Goal: Complete application form: Complete application form

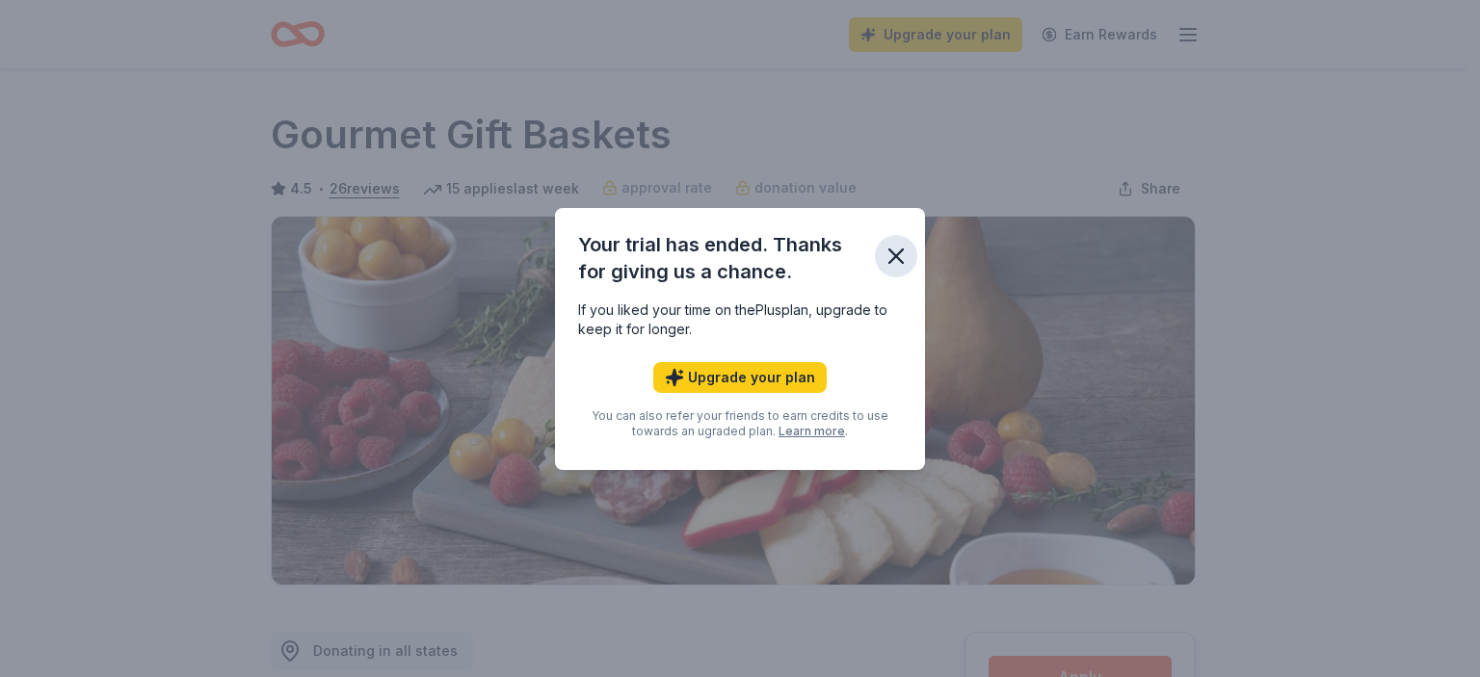
click at [890, 255] on icon "button" at bounding box center [896, 256] width 27 height 27
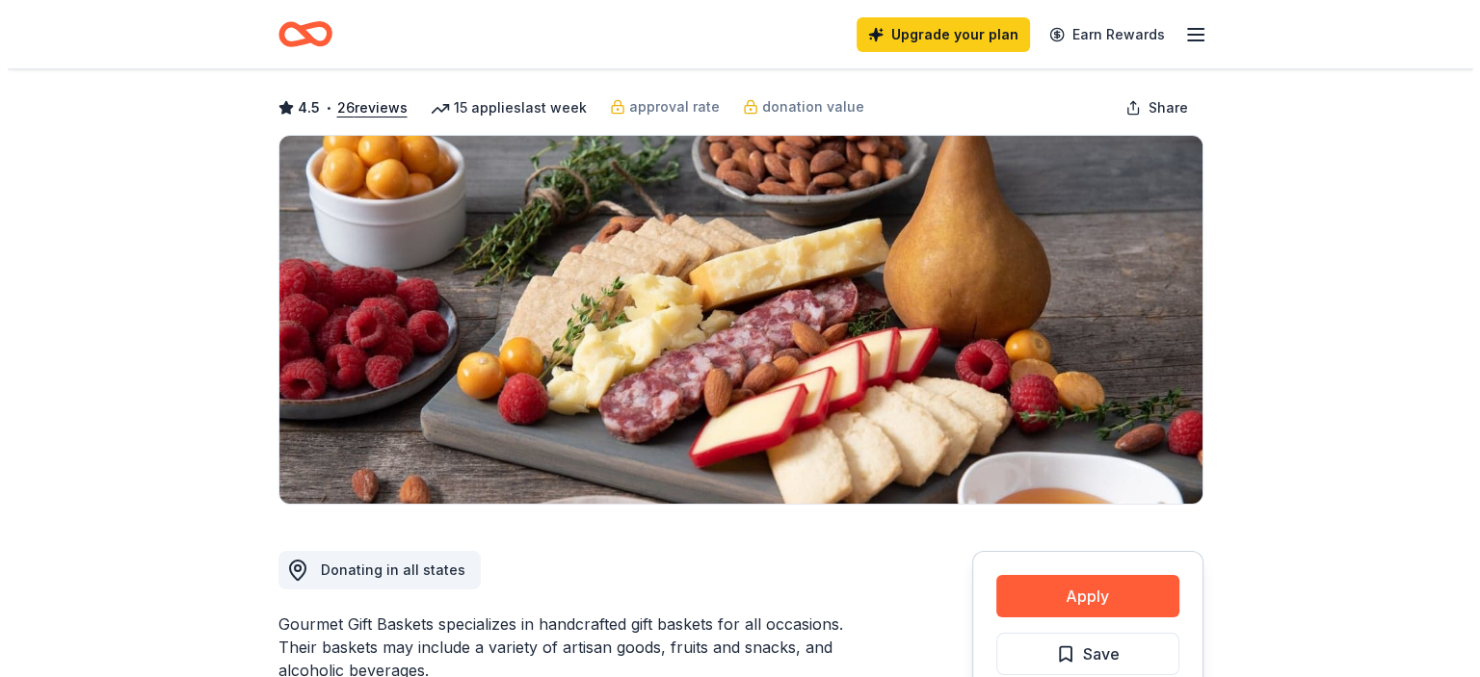
scroll to position [385, 0]
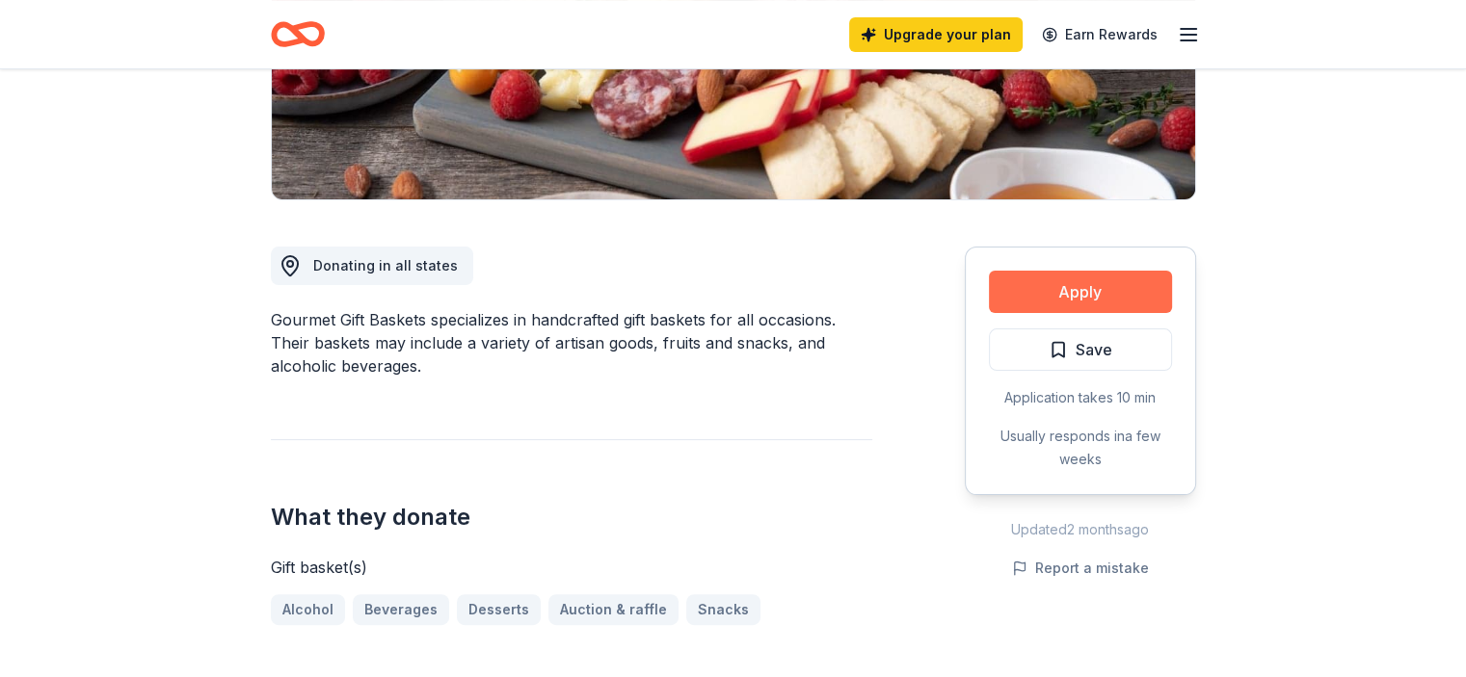
click at [1083, 292] on button "Apply" at bounding box center [1080, 292] width 183 height 42
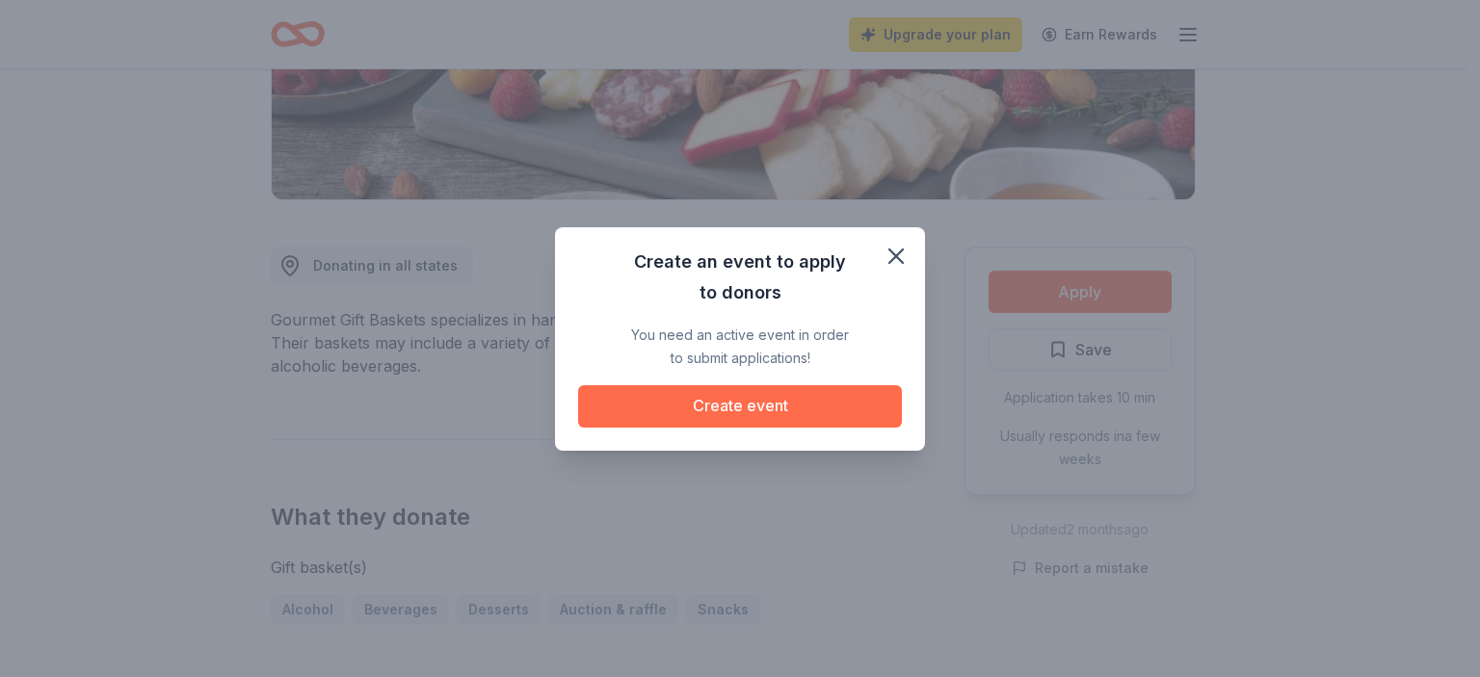
click at [747, 409] on button "Create event" at bounding box center [740, 406] width 324 height 42
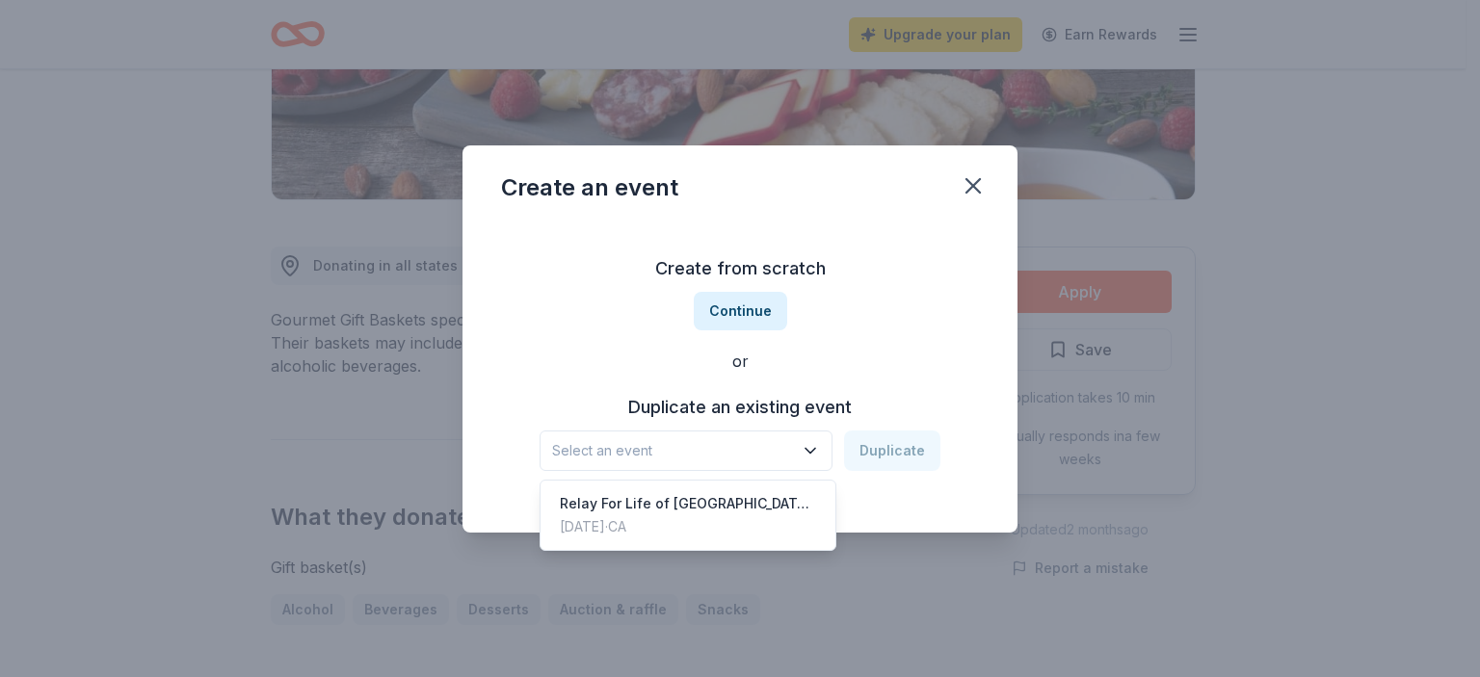
click at [812, 449] on icon "button" at bounding box center [810, 450] width 19 height 19
click at [733, 318] on div "Create from scratch Continue or Duplicate an existing event Select an event Dup…" at bounding box center [740, 362] width 478 height 279
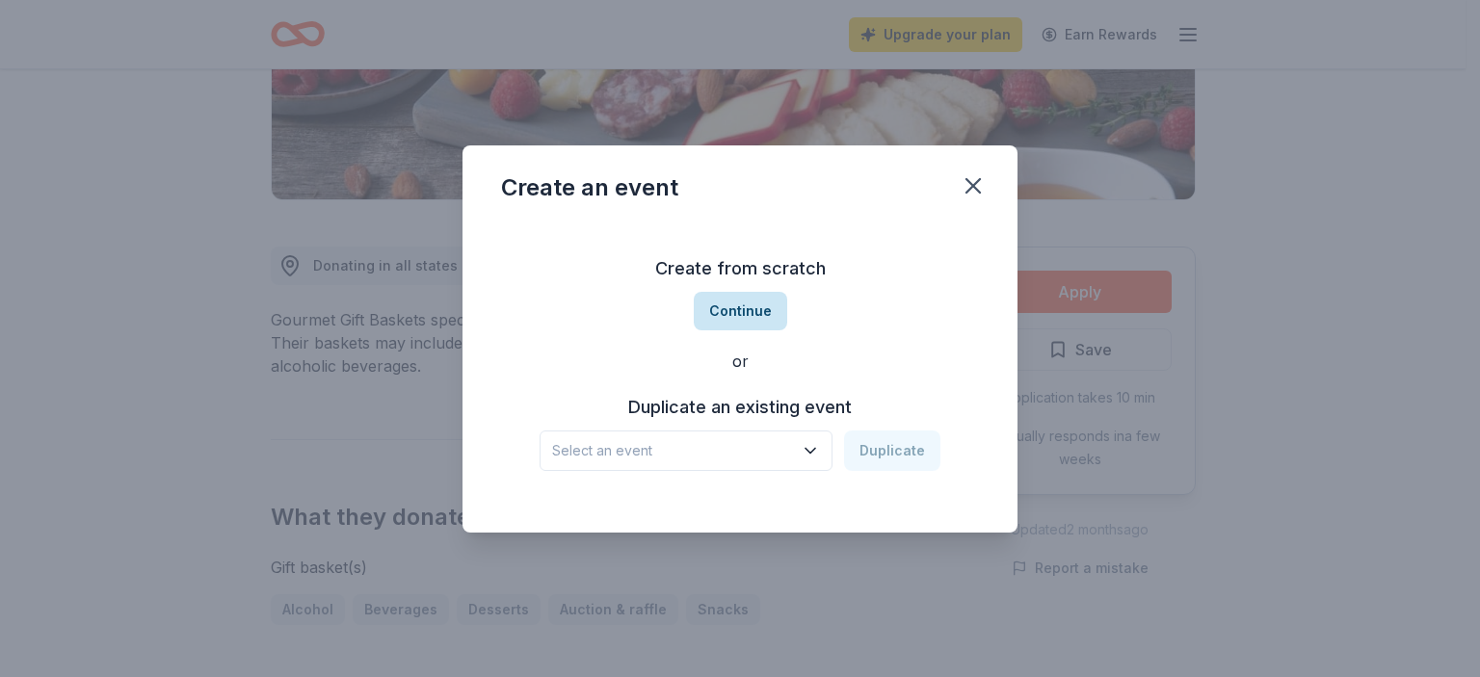
click at [736, 305] on button "Continue" at bounding box center [740, 311] width 93 height 39
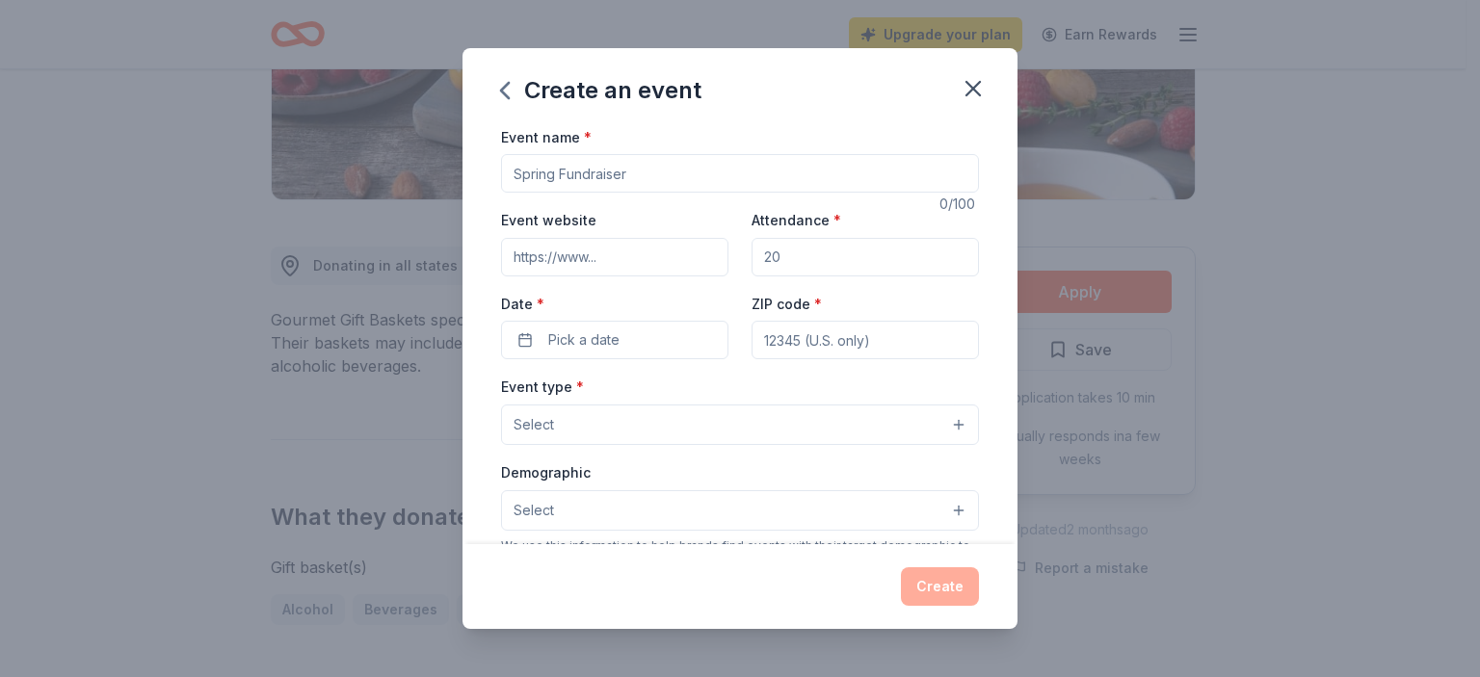
click at [675, 174] on input "Event name *" at bounding box center [740, 173] width 478 height 39
type input "Relay For Life of [GEOGRAPHIC_DATA] 2025"
click at [611, 254] on input "Event website" at bounding box center [614, 257] width 227 height 39
type input "[DOMAIN_NAME][URL]"
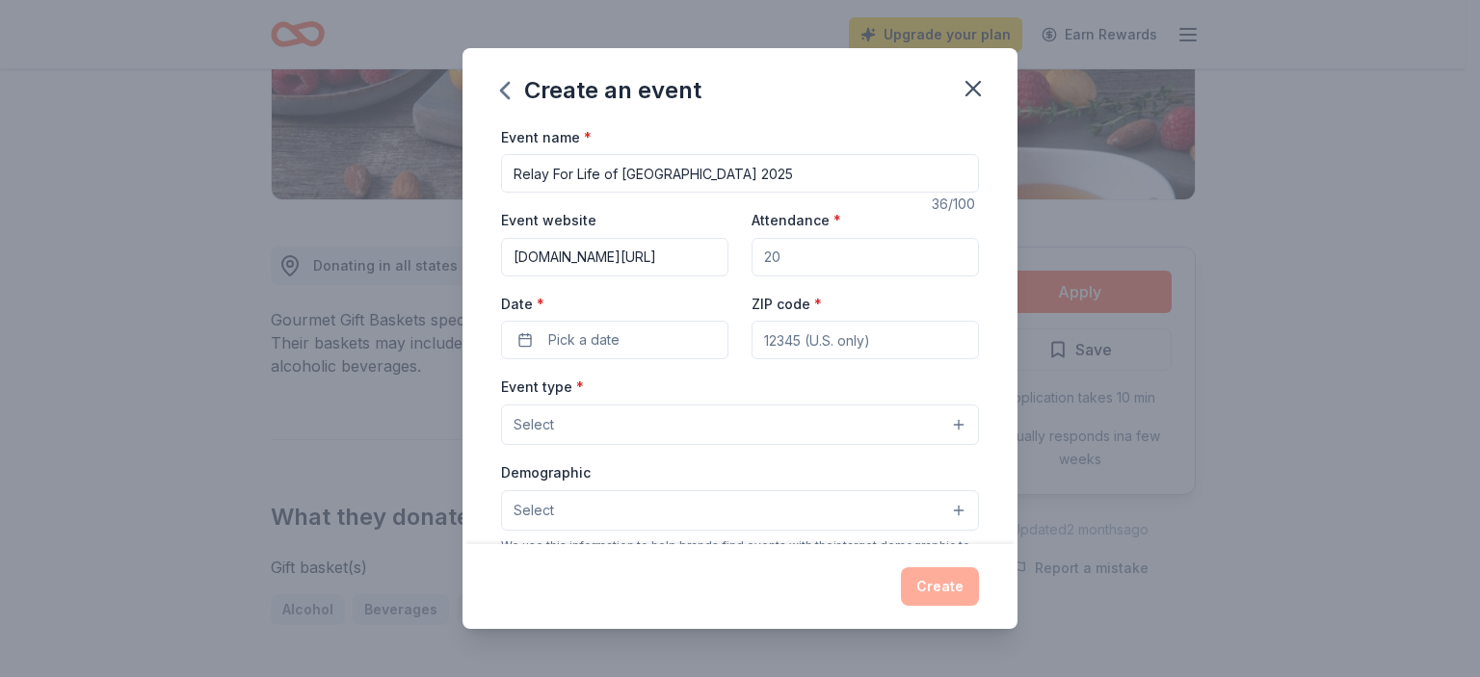
scroll to position [0, 0]
click at [789, 249] on input "Attendance *" at bounding box center [865, 257] width 227 height 39
type input "300"
click at [607, 338] on span "Pick a date" at bounding box center [583, 340] width 71 height 23
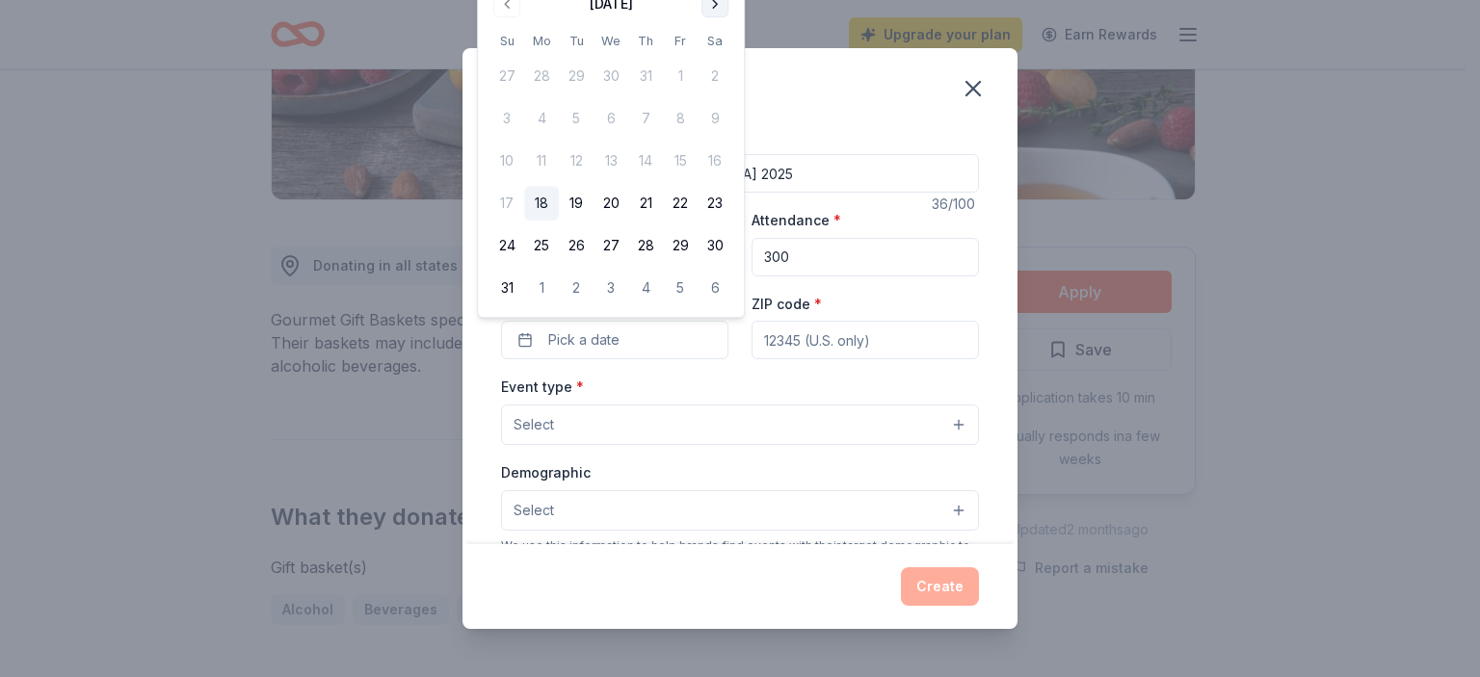
click at [718, 2] on button "Go to next month" at bounding box center [715, 3] width 27 height 27
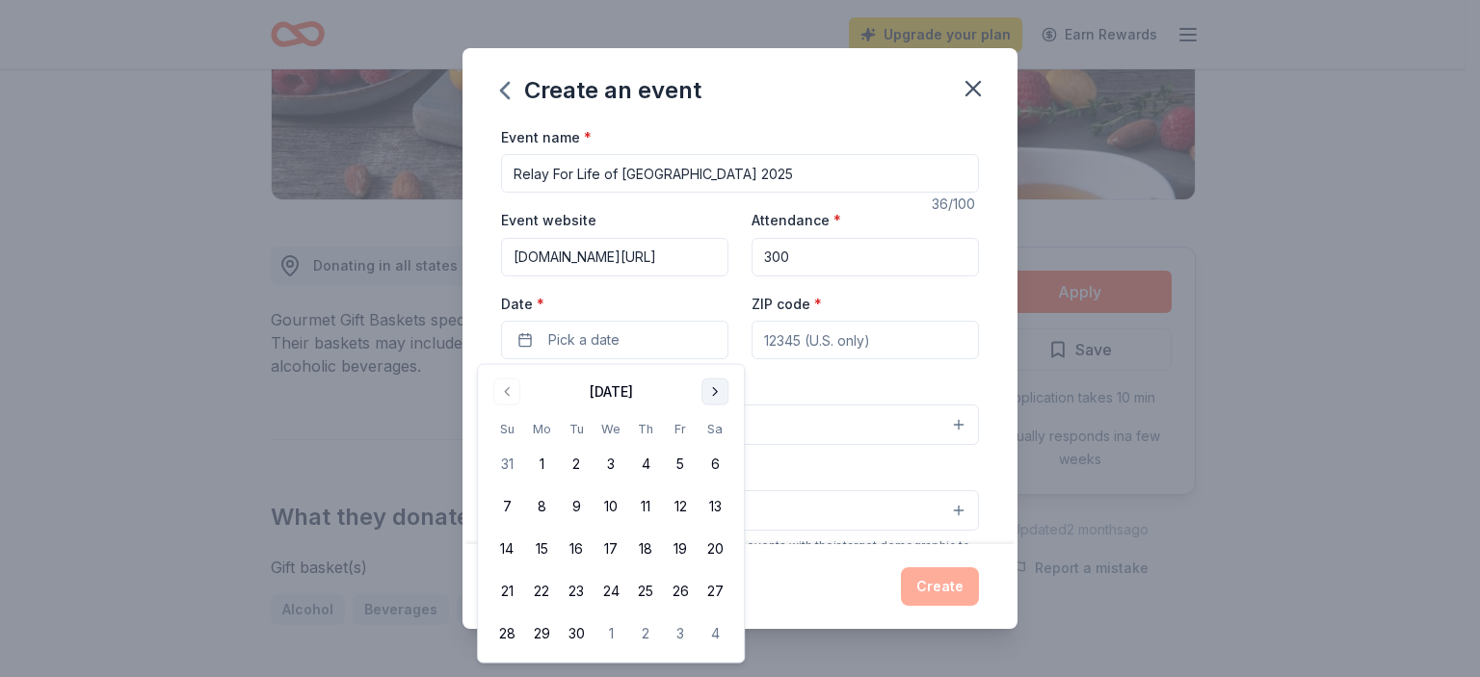
click at [715, 388] on button "Go to next month" at bounding box center [715, 392] width 27 height 27
click at [717, 547] on button "18" at bounding box center [715, 549] width 35 height 35
click at [849, 340] on input "ZIP code *" at bounding box center [865, 340] width 227 height 39
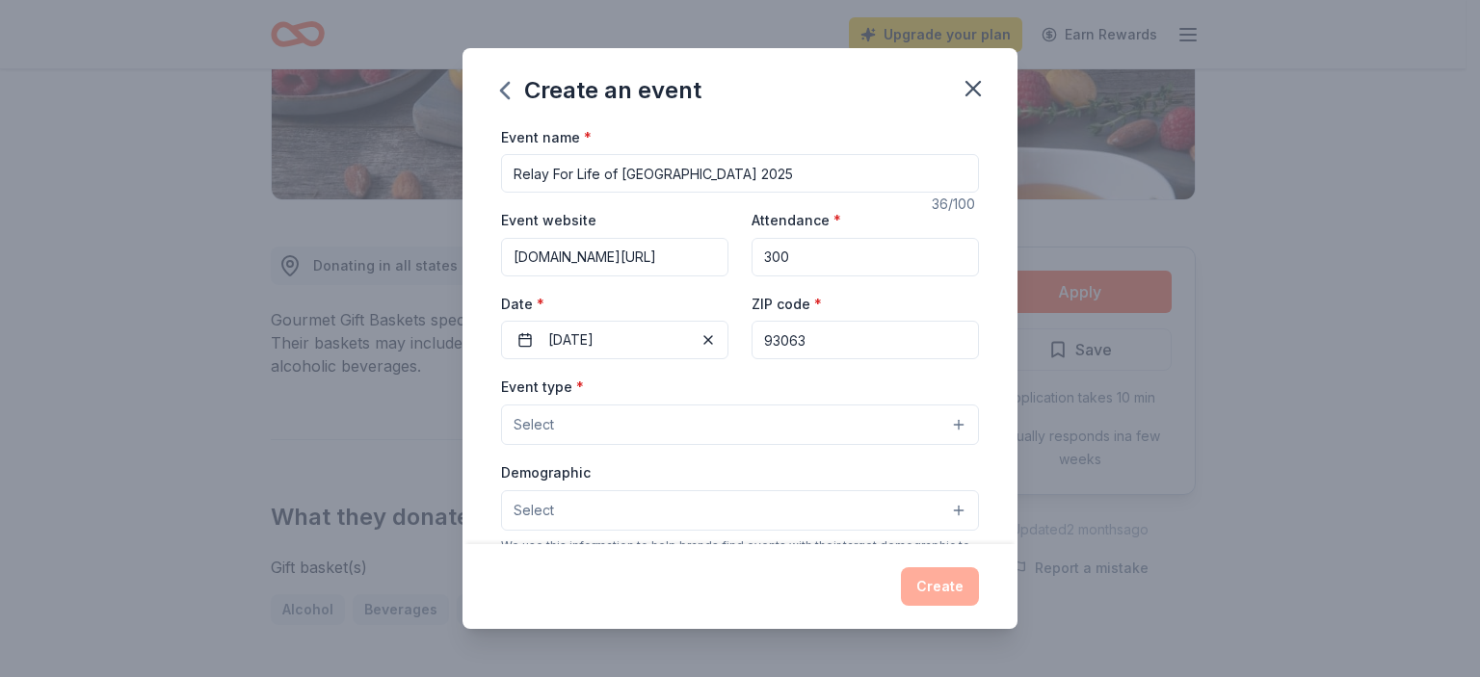
type input "93063"
click at [644, 431] on button "Select" at bounding box center [740, 425] width 478 height 40
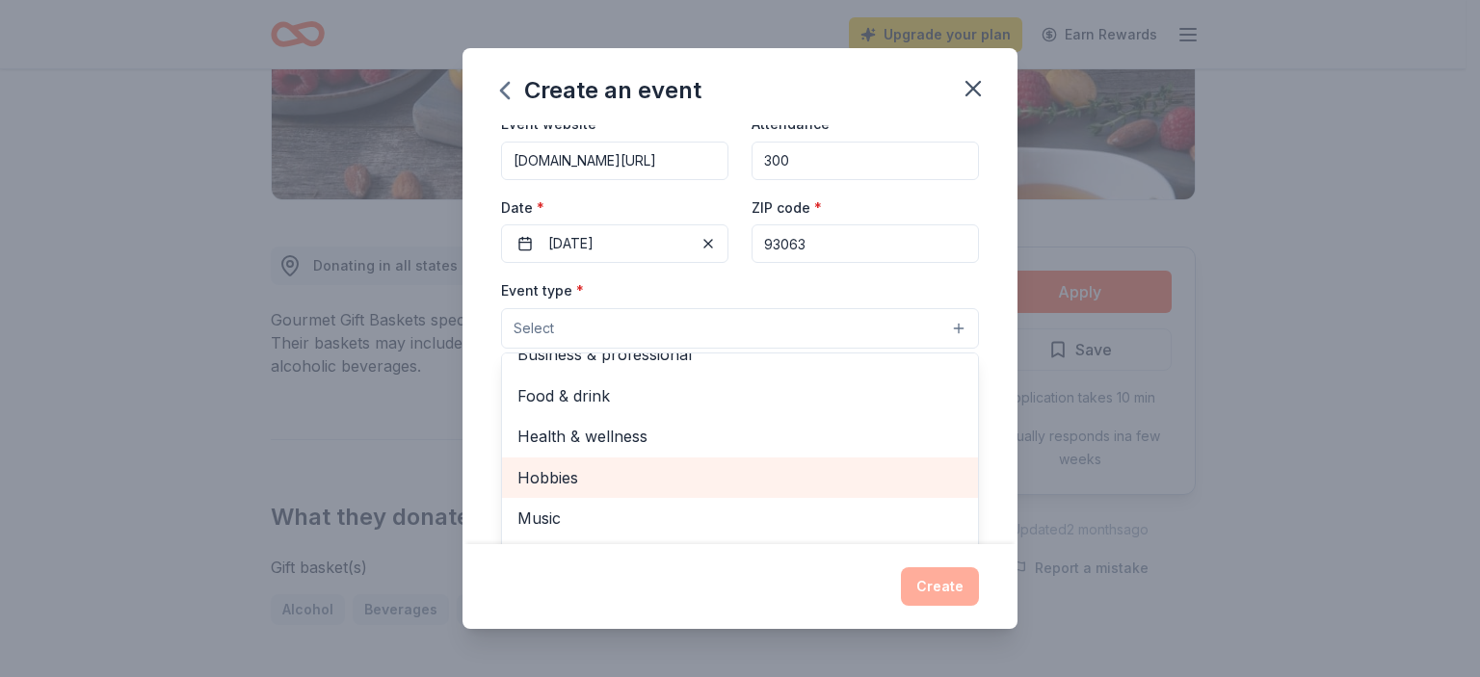
scroll to position [193, 0]
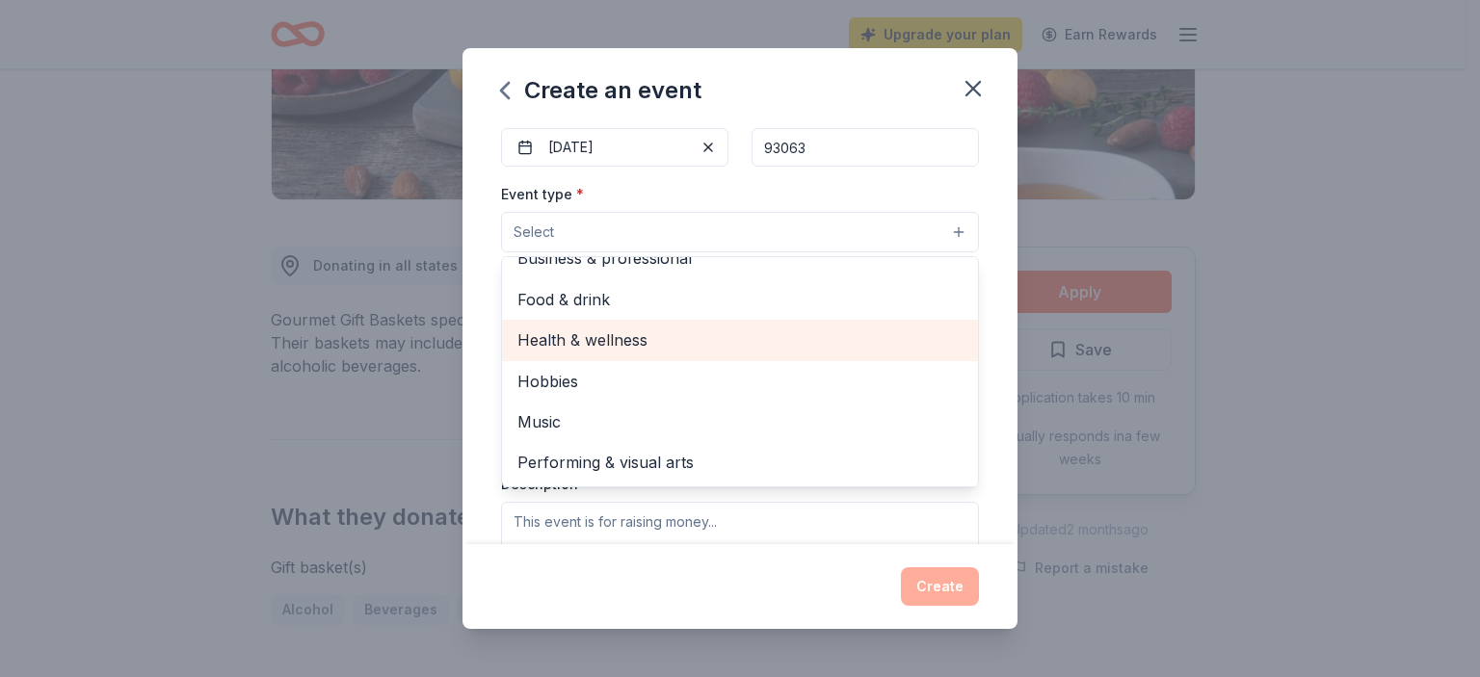
click at [652, 332] on span "Health & wellness" at bounding box center [739, 340] width 445 height 25
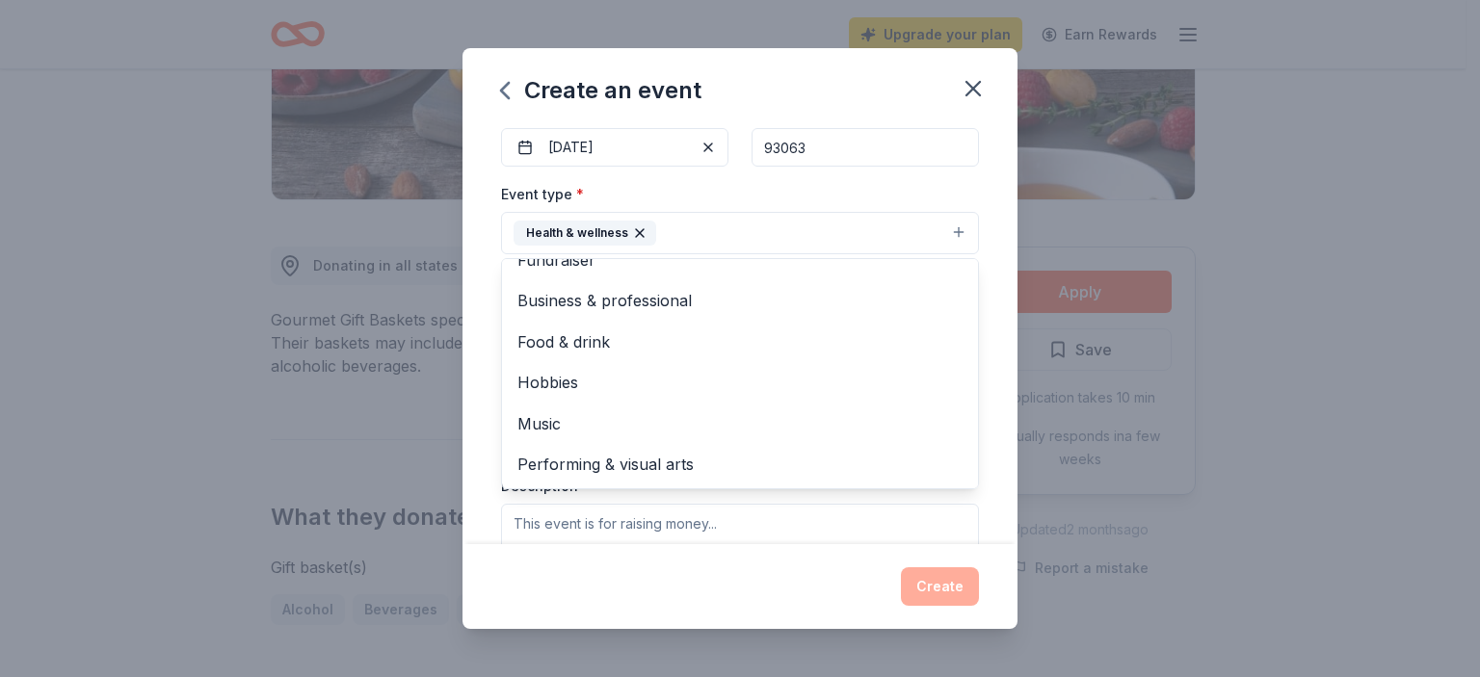
click at [991, 418] on div "Event name * Relay For Life of Simi-Moorpark 2025 36 /100 Event website [DOMAIN…" at bounding box center [740, 335] width 555 height 420
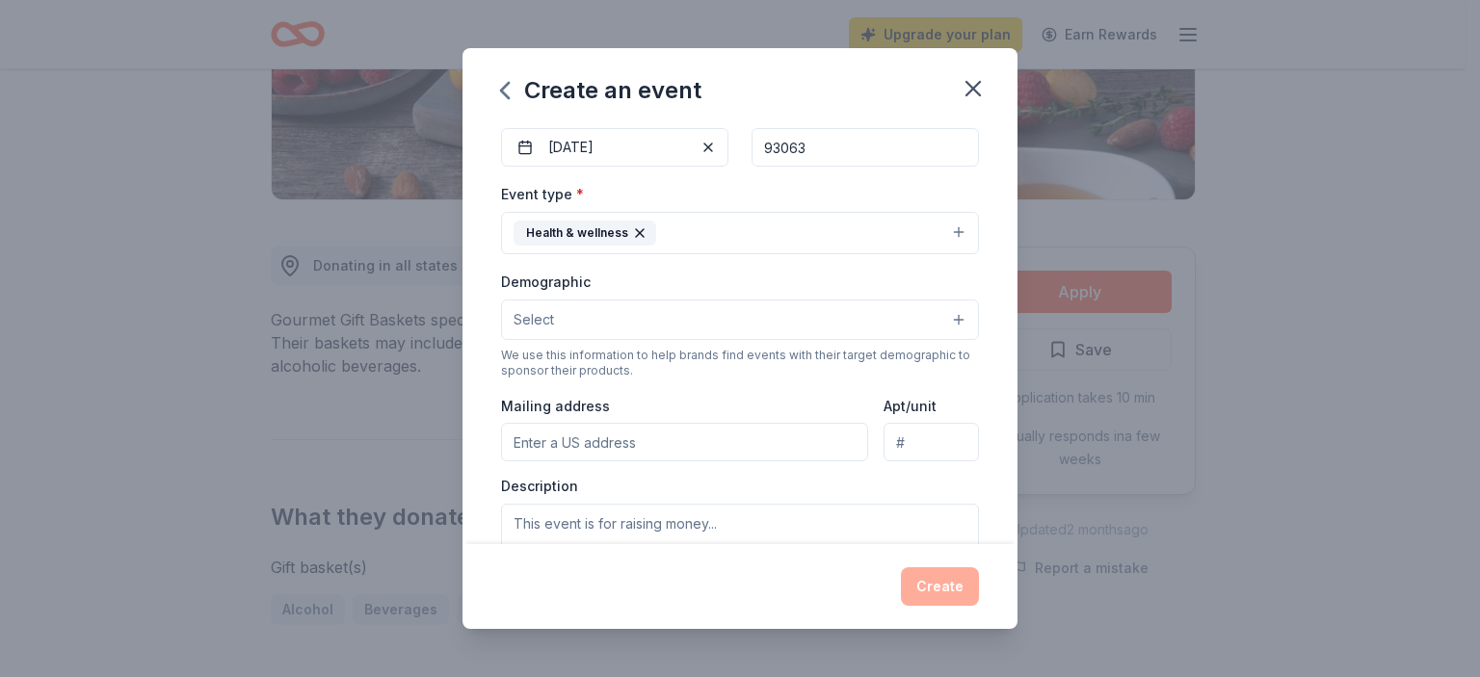
click at [941, 317] on button "Select" at bounding box center [740, 320] width 478 height 40
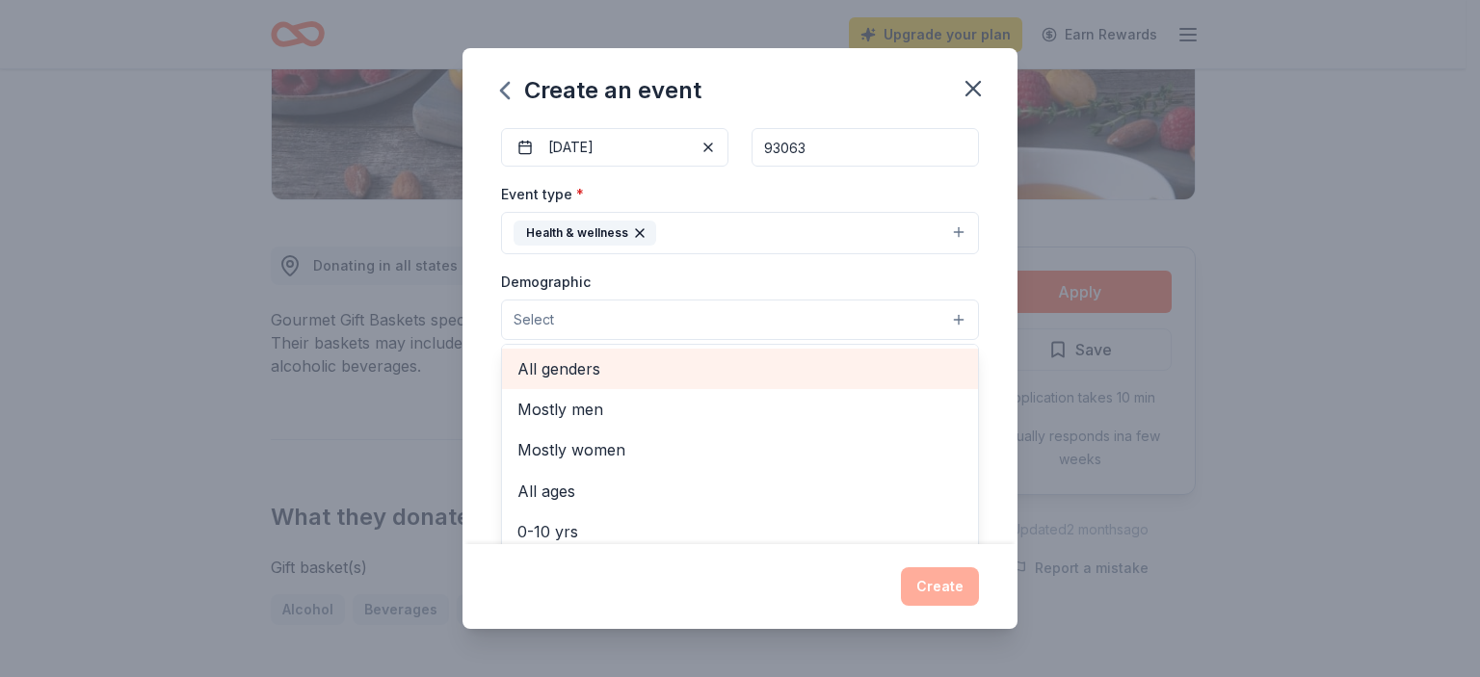
click at [623, 365] on span "All genders" at bounding box center [739, 369] width 445 height 25
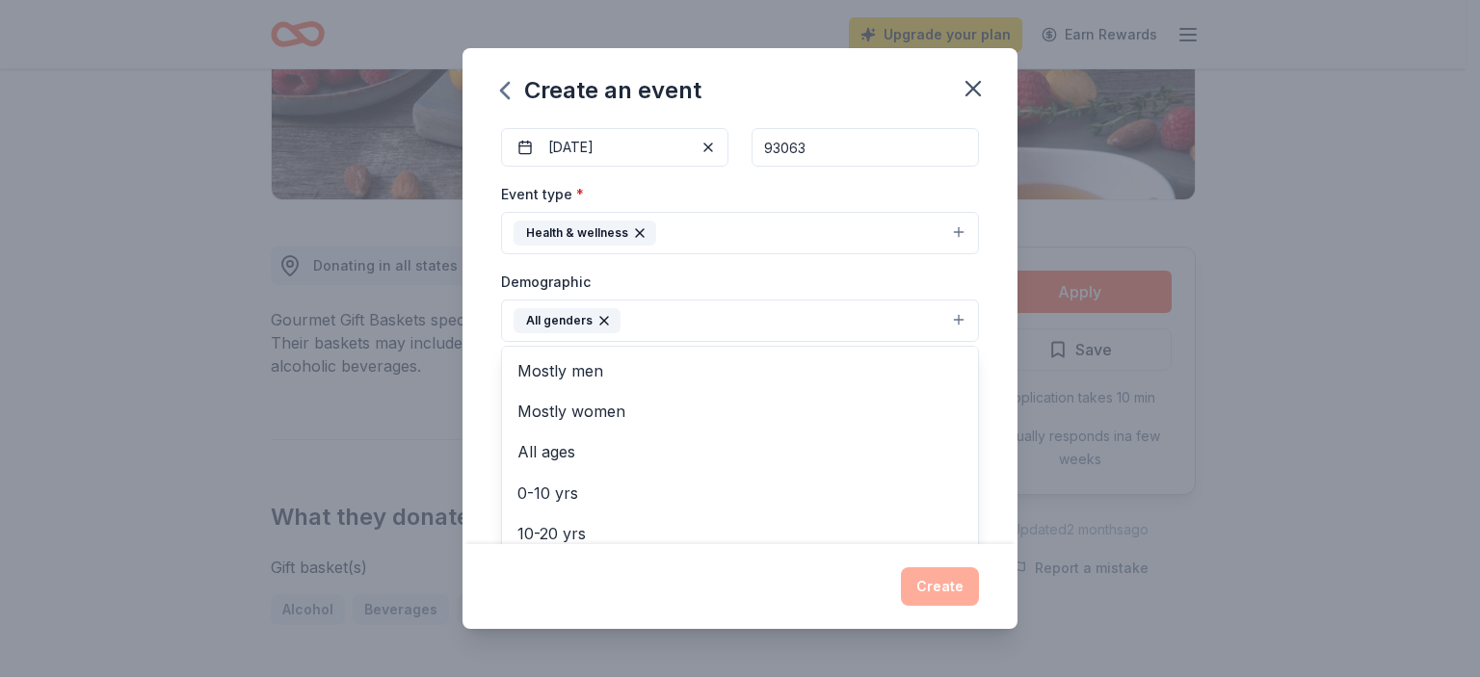
click at [989, 443] on div "Event name * Relay For Life of Simi-Moorpark 2025 36 /100 Event website [DOMAIN…" at bounding box center [740, 335] width 555 height 420
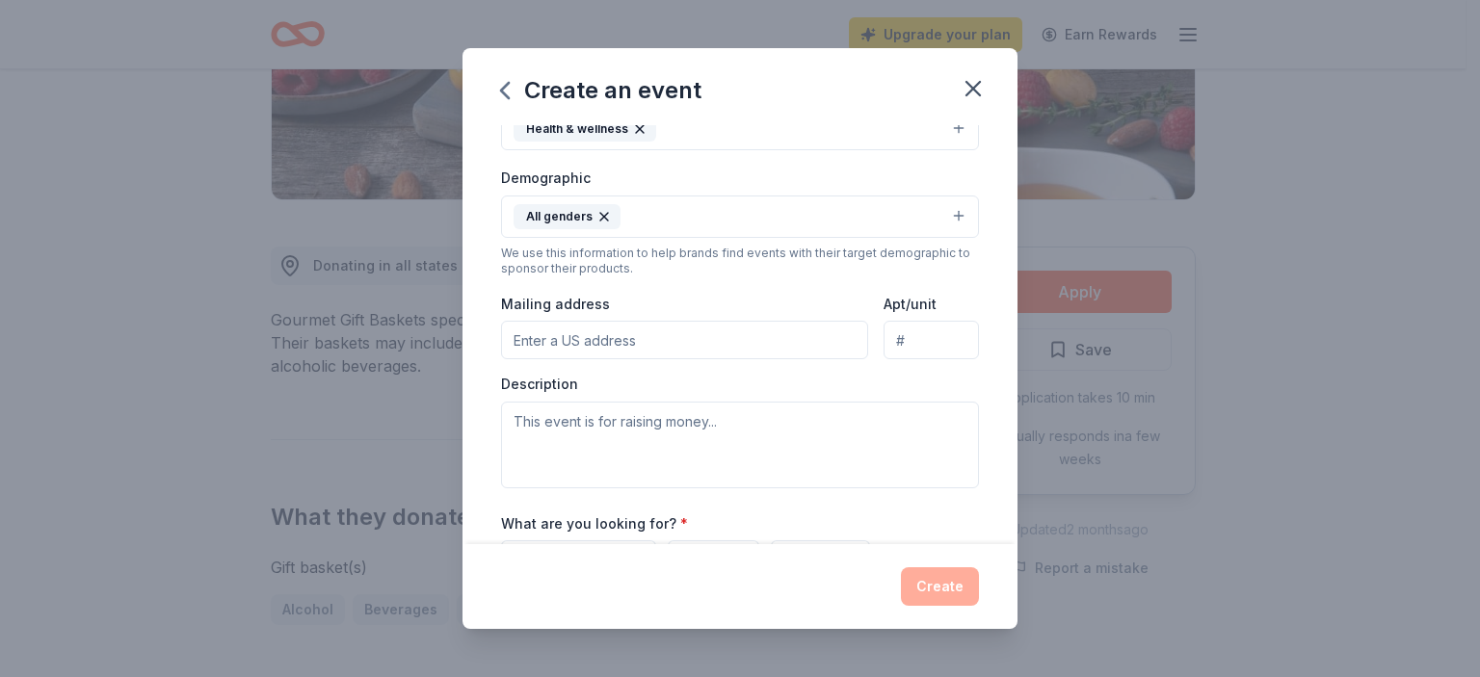
scroll to position [193, 0]
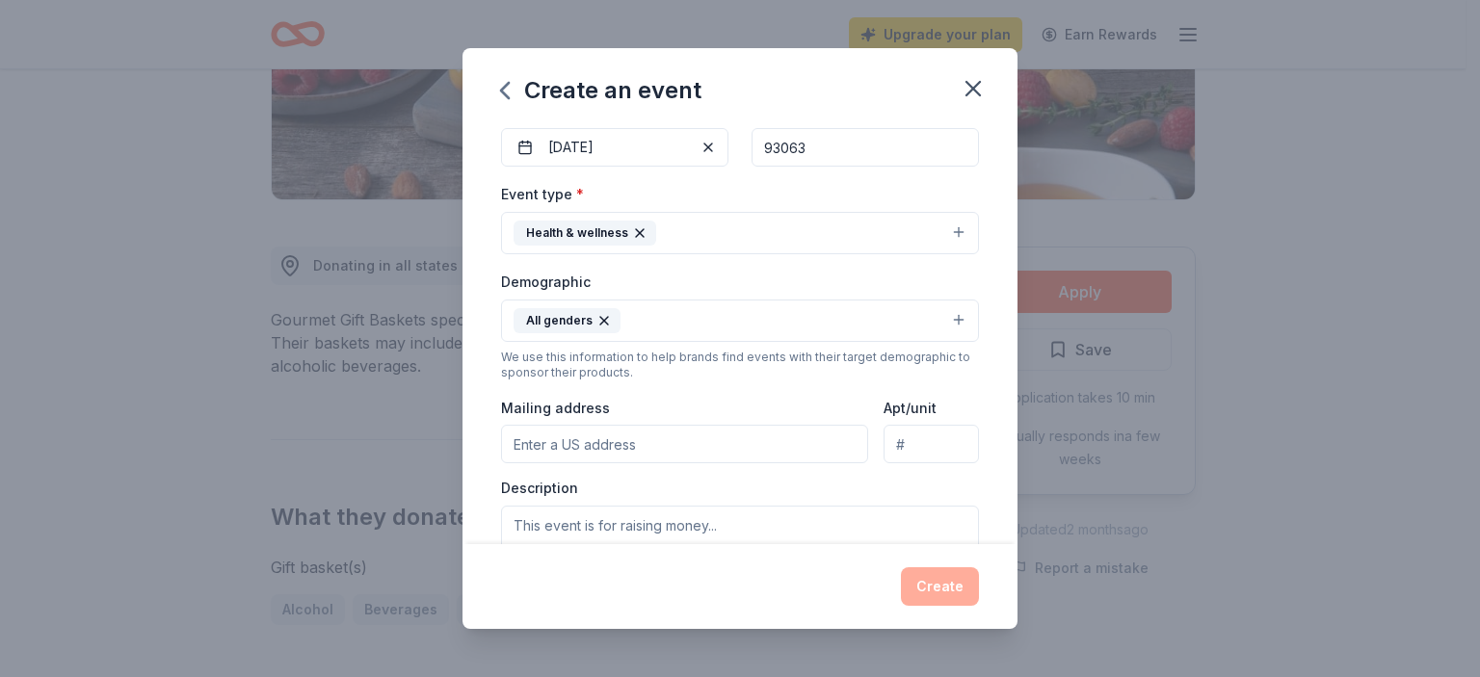
click at [635, 440] on input "Mailing address" at bounding box center [684, 444] width 367 height 39
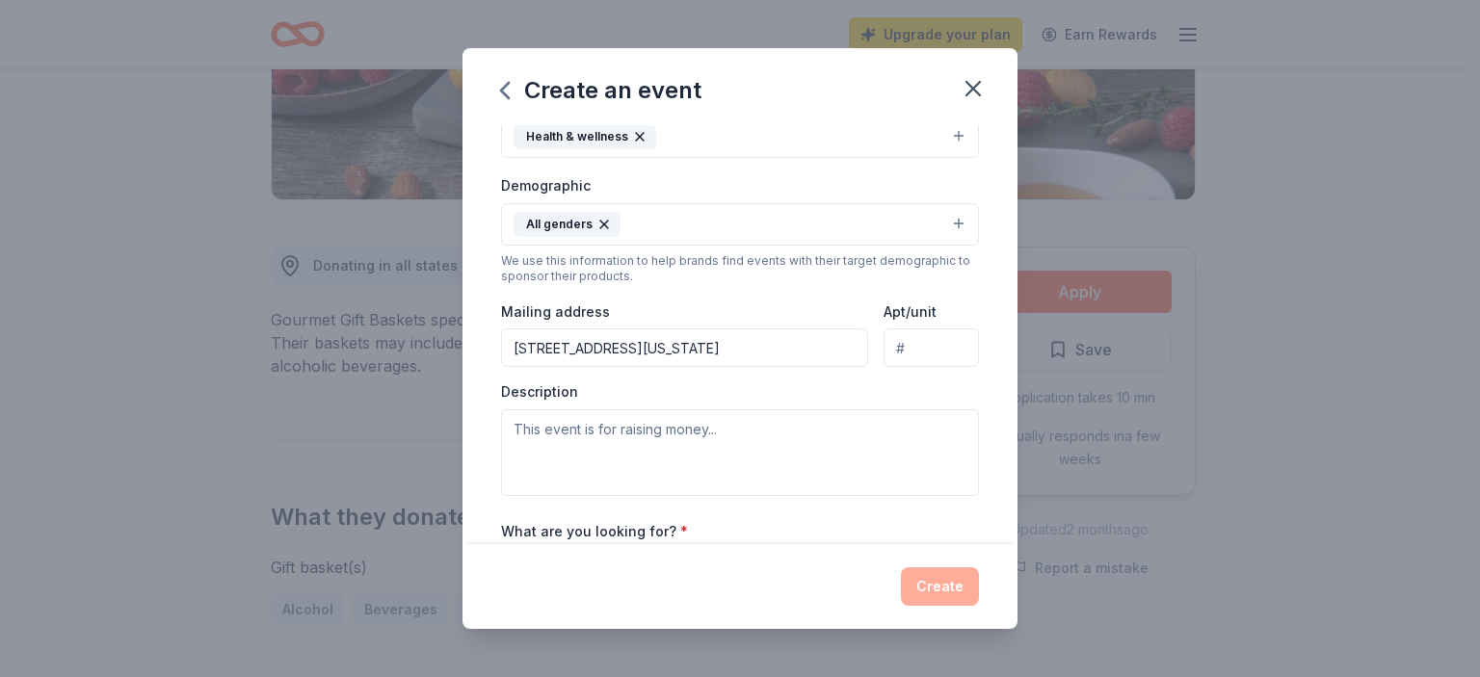
type input "[STREET_ADDRESS]"
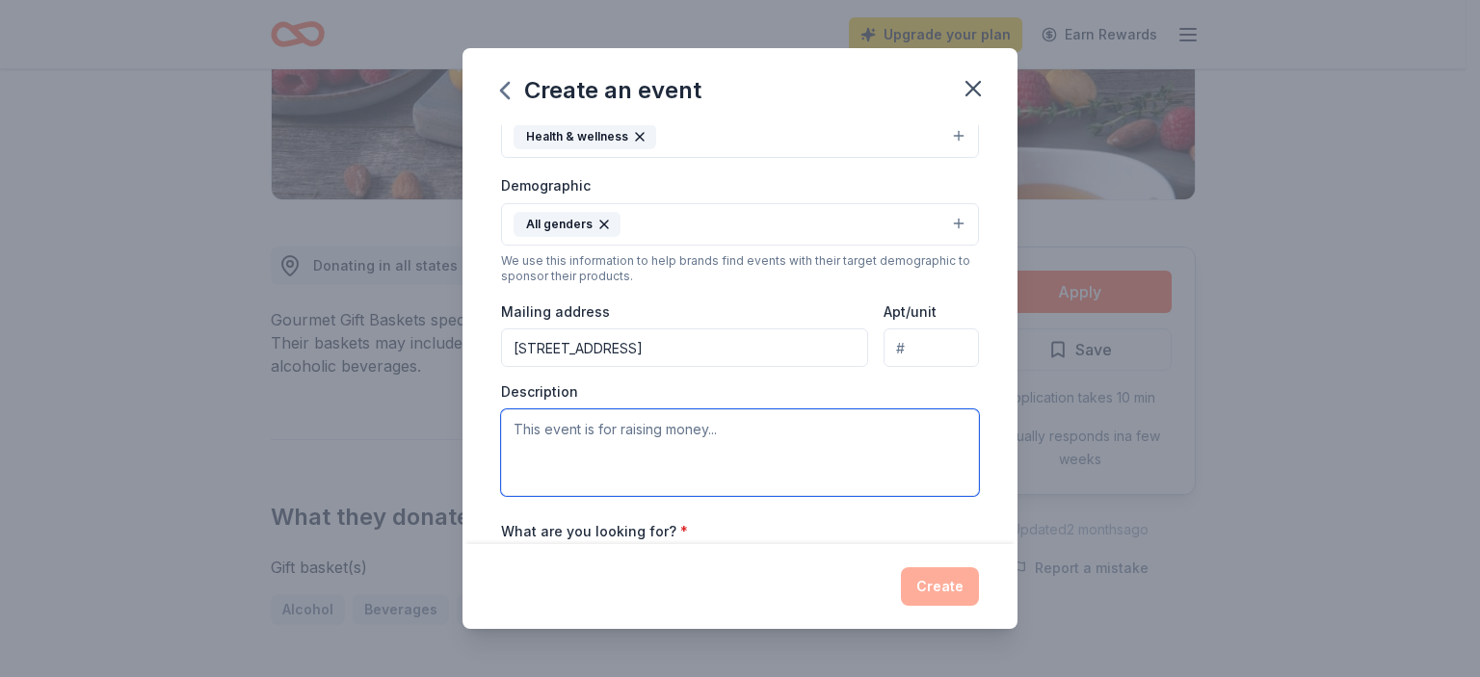
click at [547, 421] on textarea at bounding box center [740, 453] width 478 height 87
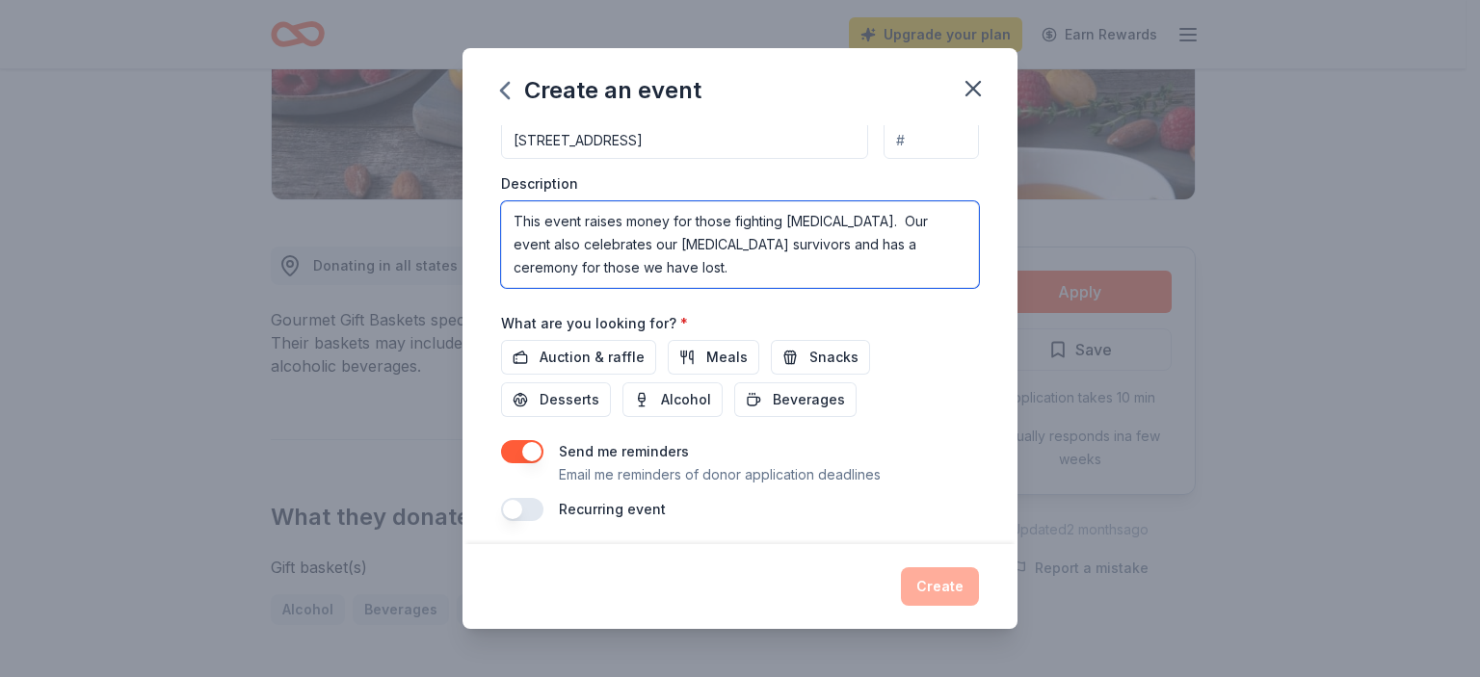
scroll to position [504, 0]
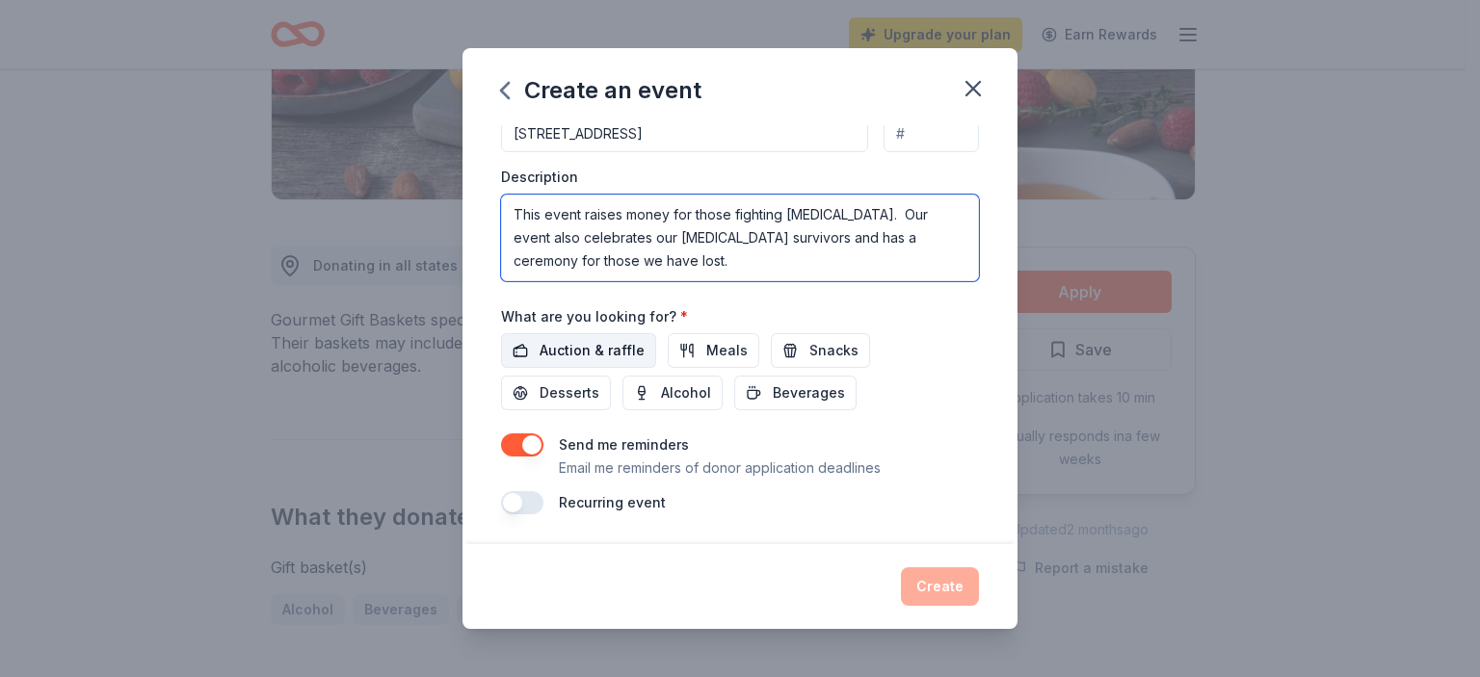
type textarea "This event raises money for those fighting [MEDICAL_DATA]. Our event also celeb…"
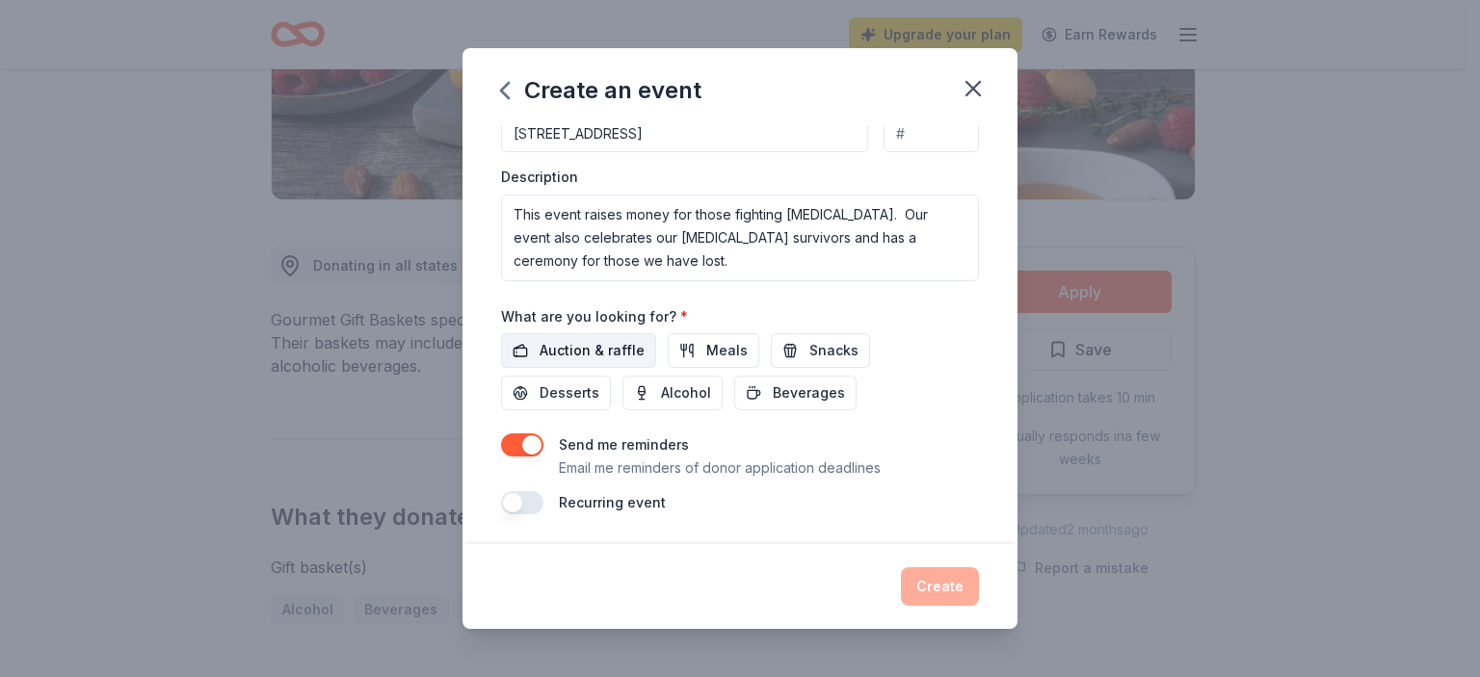
click at [580, 344] on span "Auction & raffle" at bounding box center [592, 350] width 105 height 23
click at [526, 500] on button "button" at bounding box center [522, 502] width 42 height 23
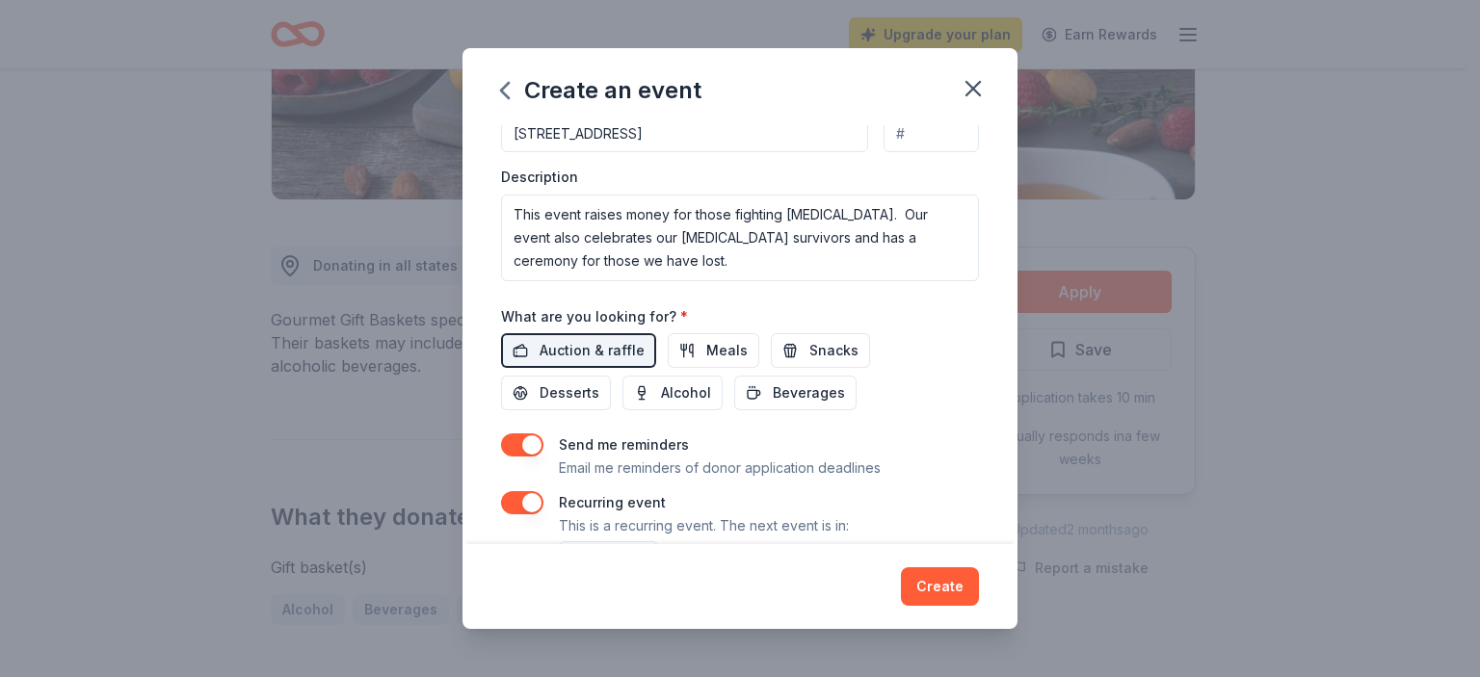
scroll to position [573, 0]
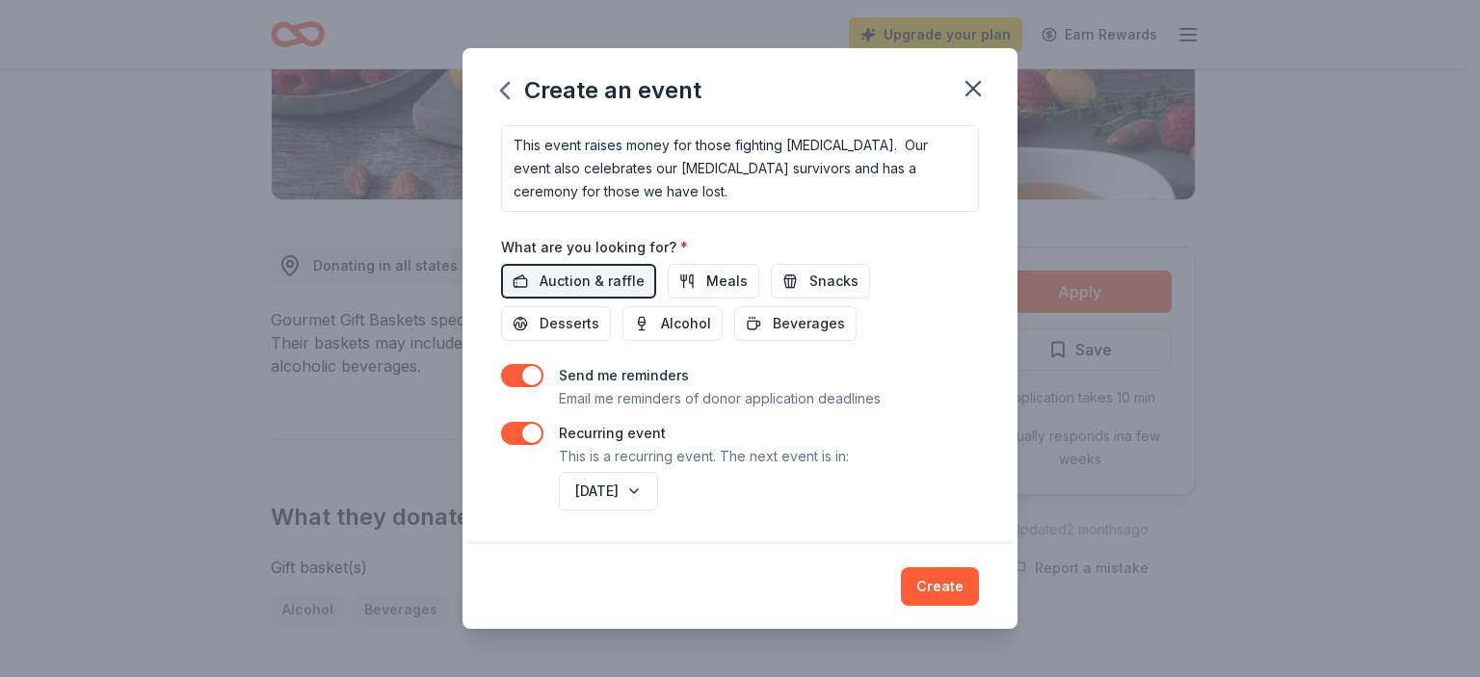
click at [524, 374] on button "button" at bounding box center [522, 375] width 42 height 23
click at [943, 587] on button "Create" at bounding box center [940, 587] width 78 height 39
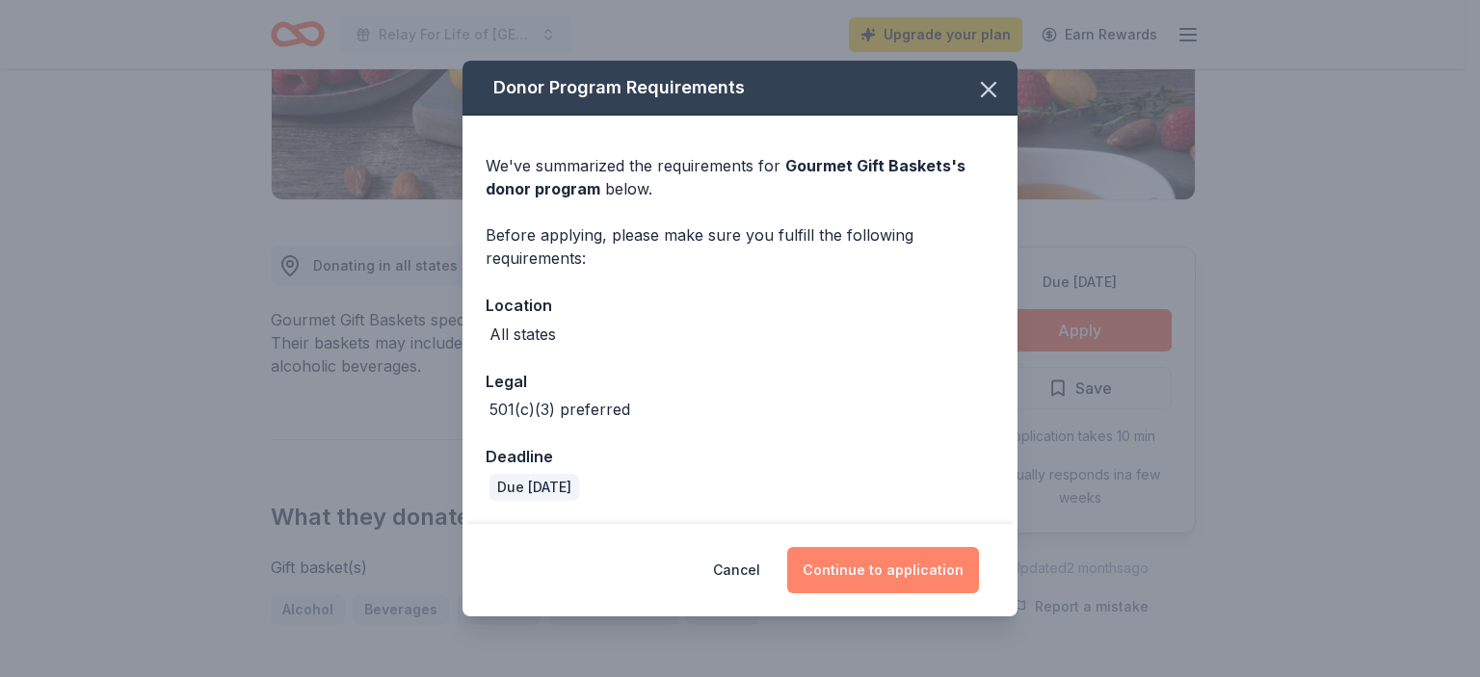
click at [905, 570] on button "Continue to application" at bounding box center [883, 570] width 192 height 46
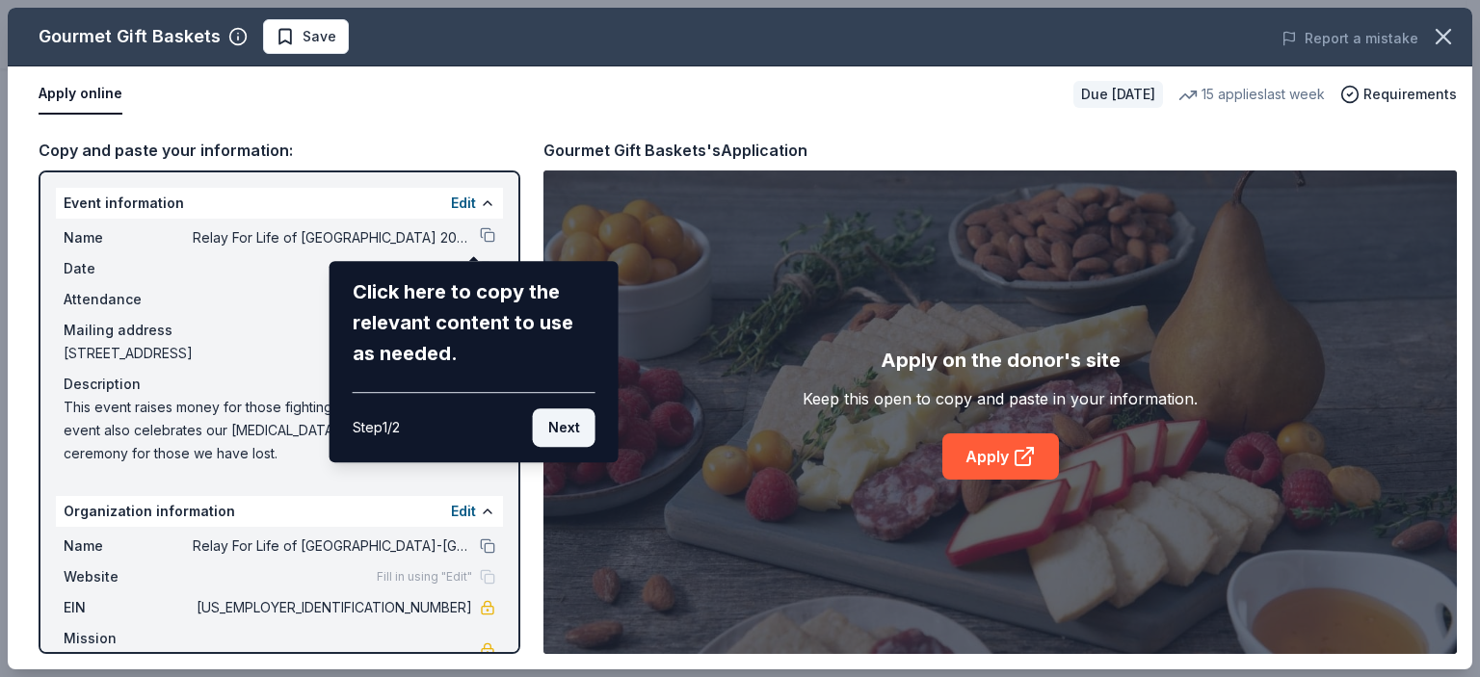
click at [562, 426] on button "Next" at bounding box center [564, 428] width 63 height 39
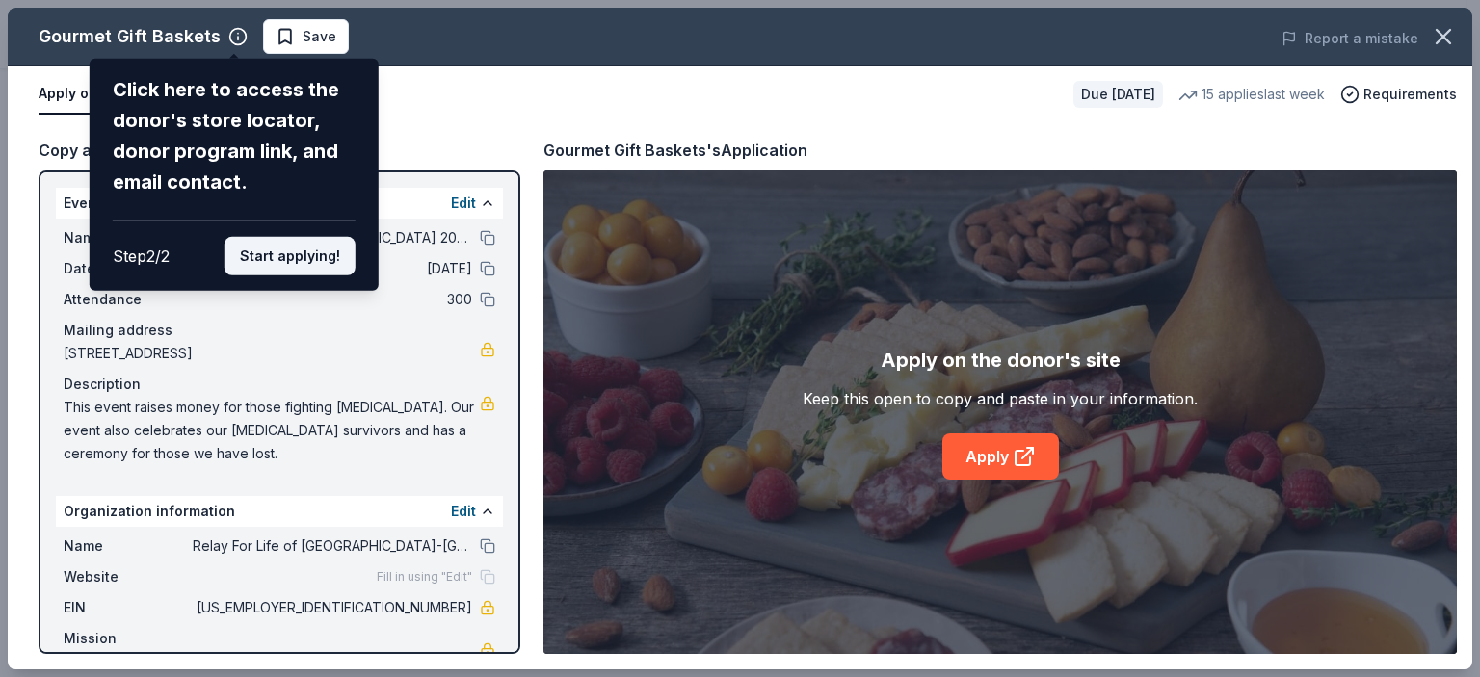
click at [293, 250] on button "Start applying!" at bounding box center [290, 256] width 131 height 39
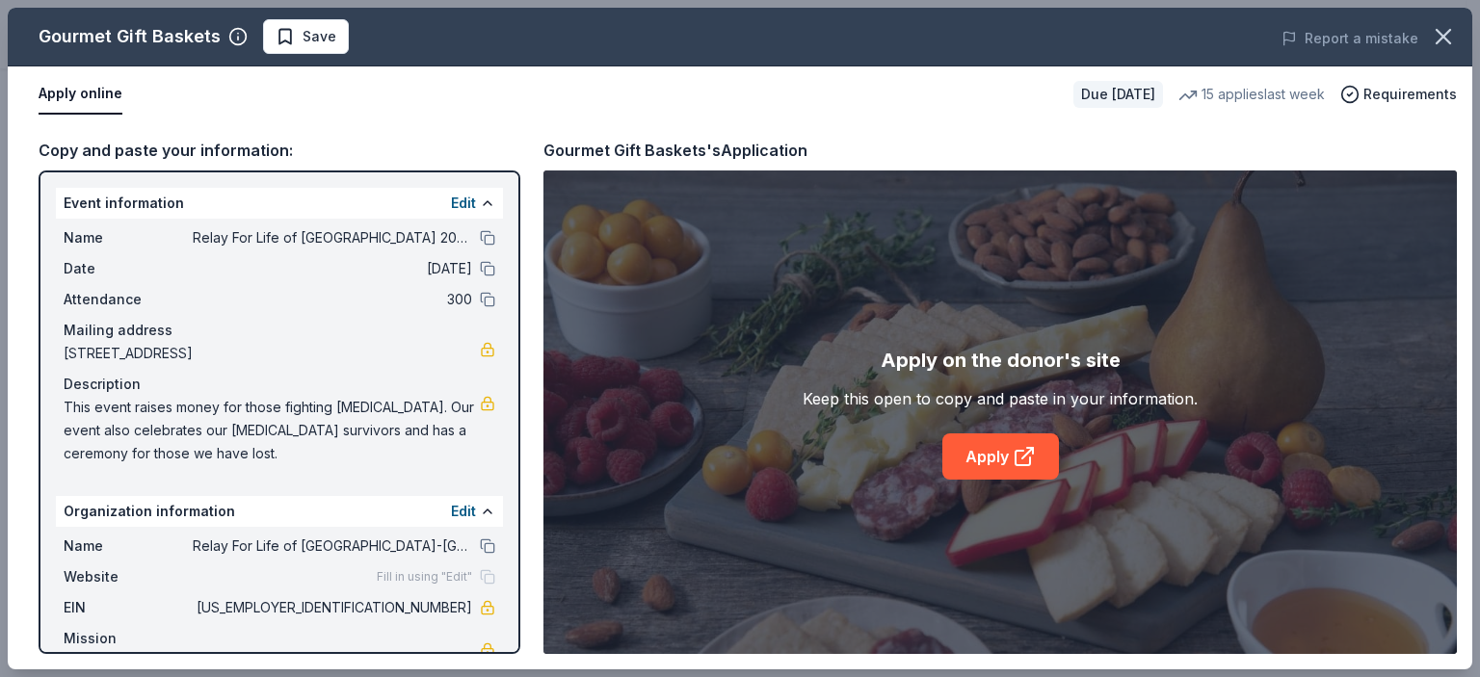
scroll to position [42, 0]
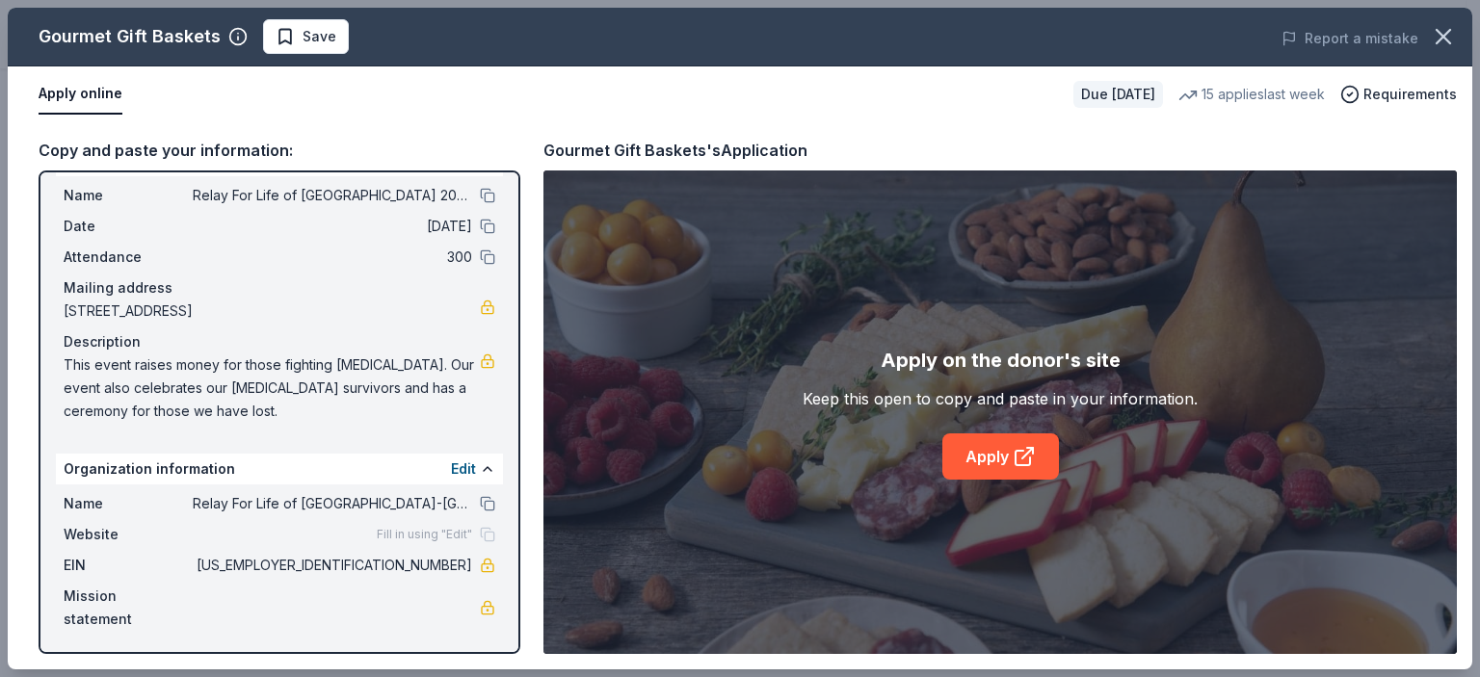
click at [438, 531] on span "Fill in using "Edit"" at bounding box center [424, 534] width 95 height 15
click at [455, 465] on button "Edit" at bounding box center [463, 469] width 25 height 23
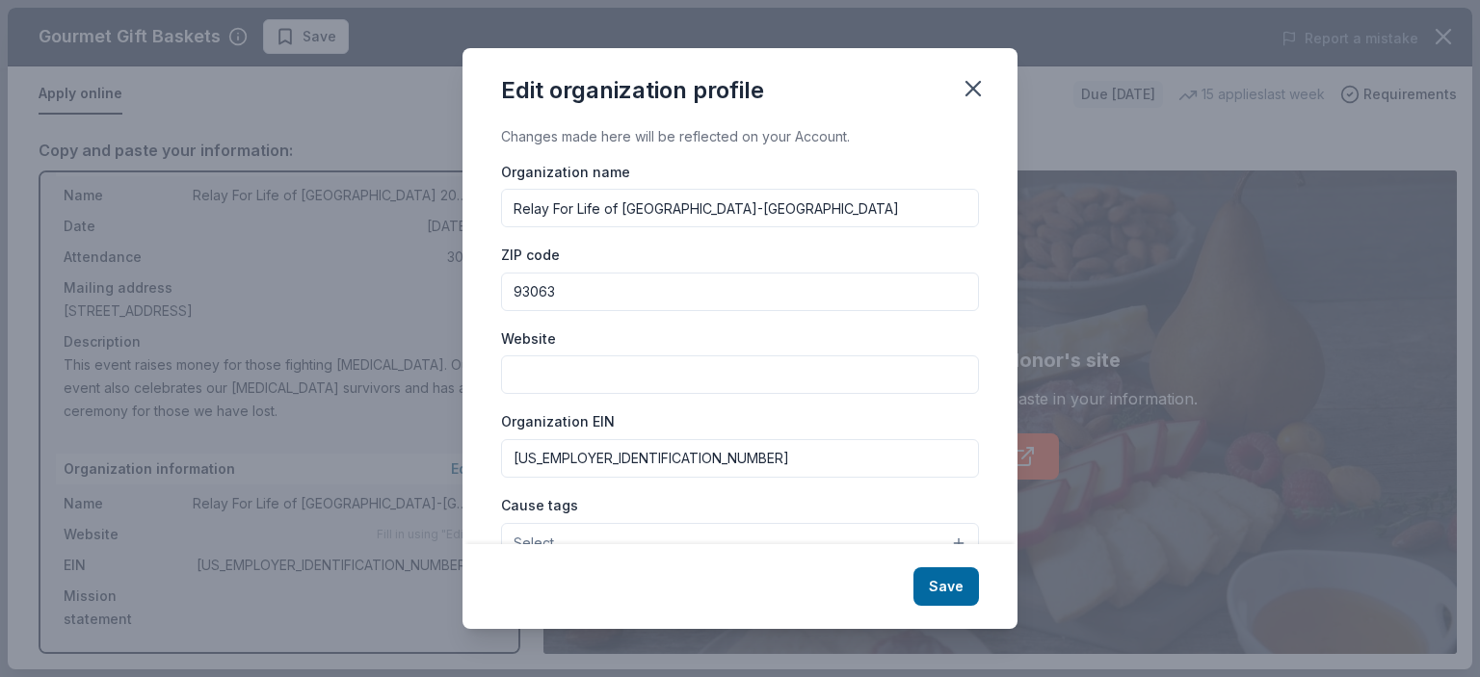
click at [576, 369] on input "Website" at bounding box center [740, 375] width 478 height 39
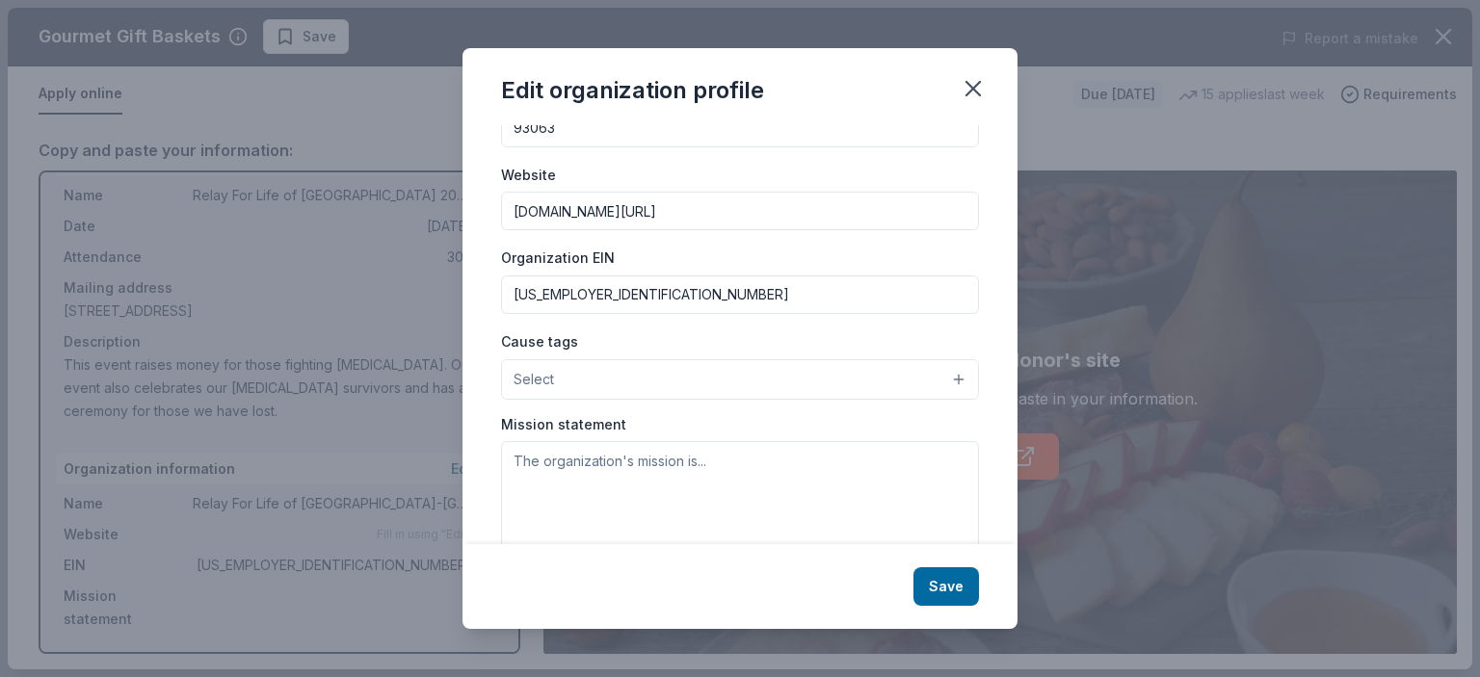
scroll to position [193, 0]
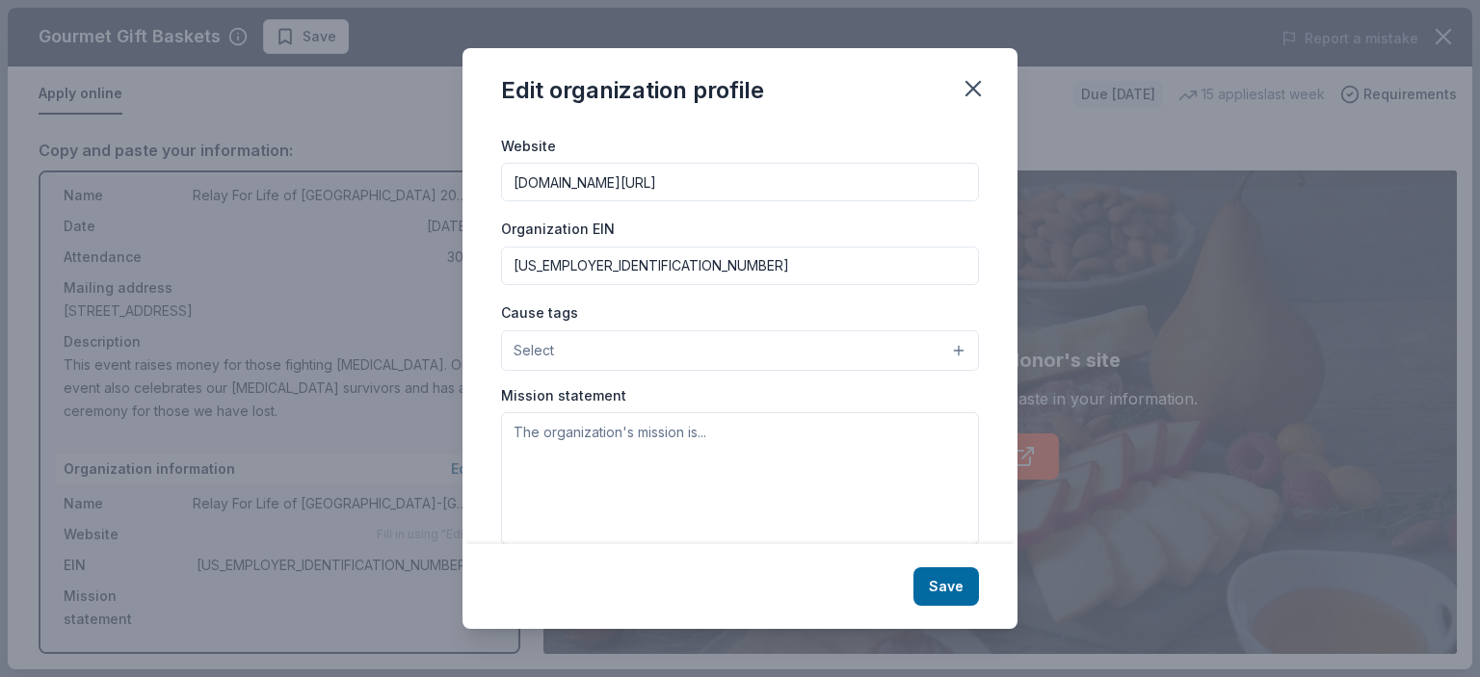
type input "[DOMAIN_NAME][URL]"
click at [944, 350] on button "Select" at bounding box center [740, 351] width 478 height 40
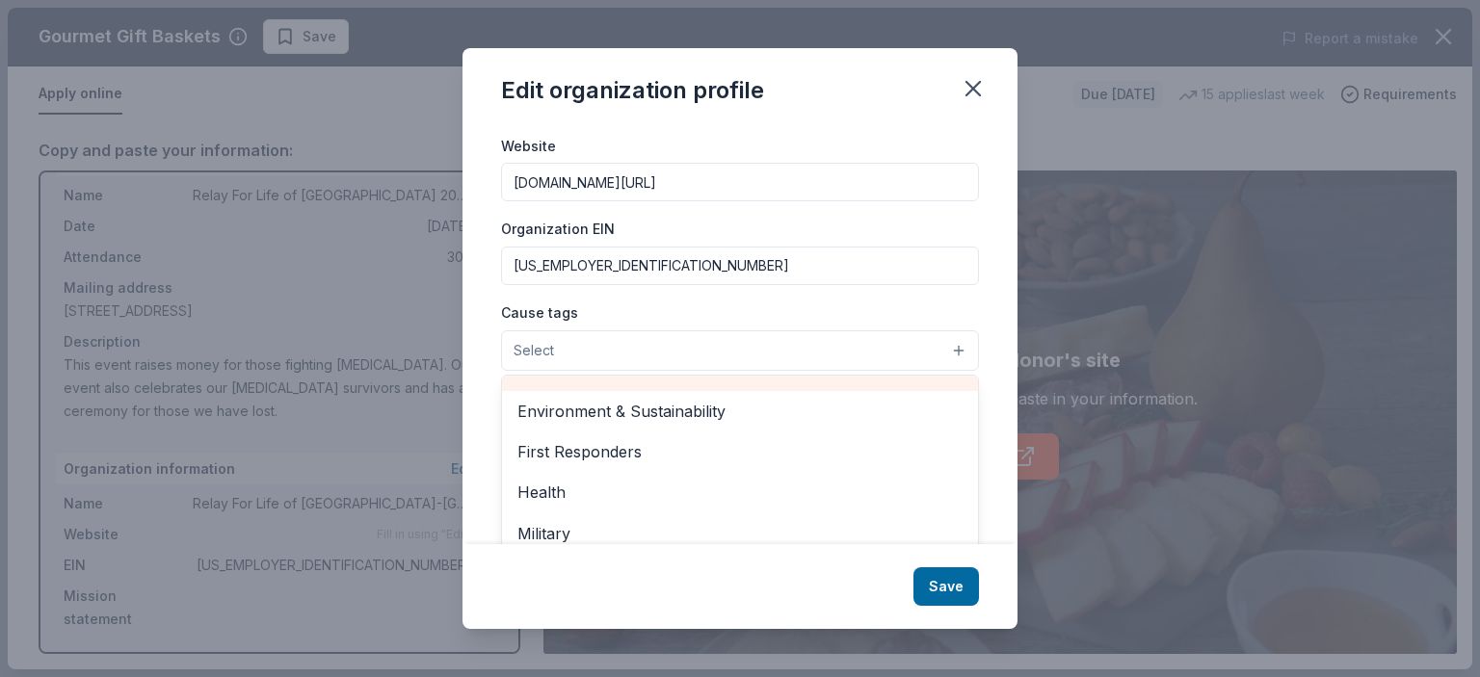
scroll to position [268, 0]
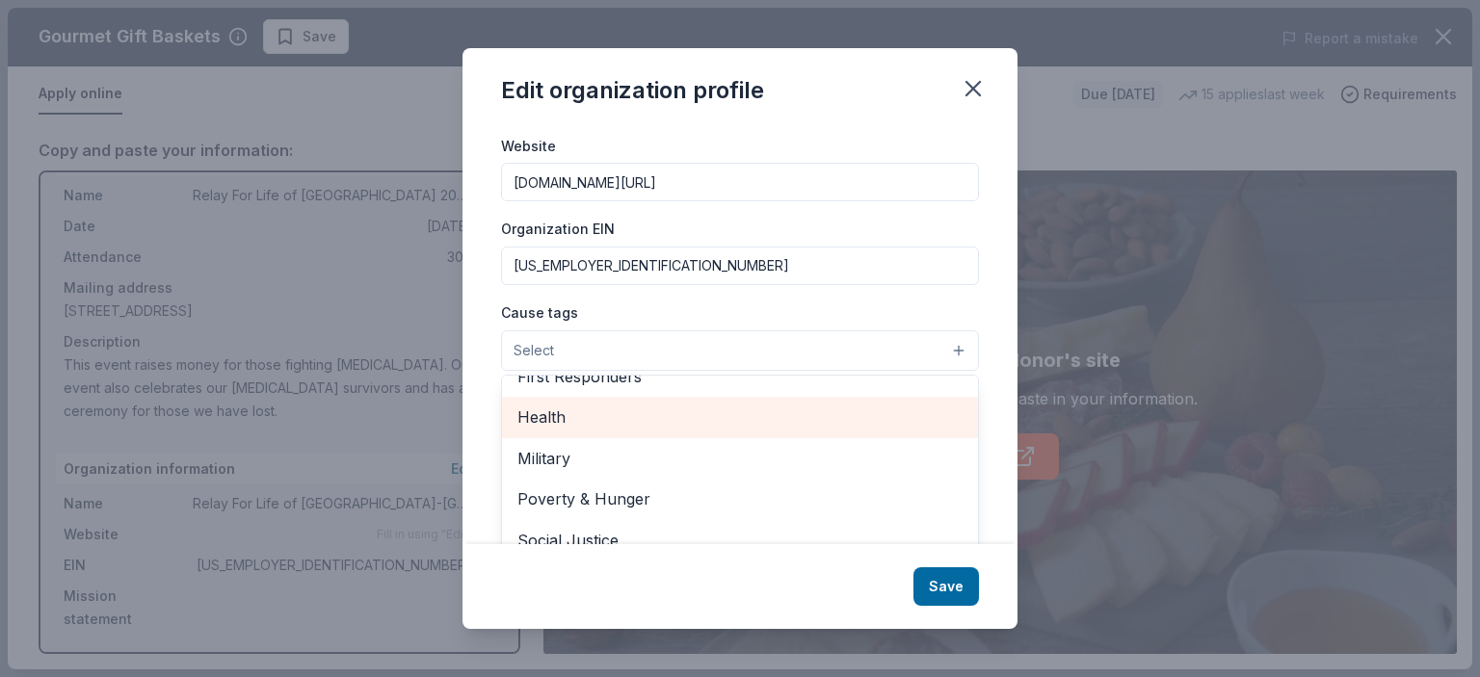
click at [551, 415] on span "Health" at bounding box center [739, 417] width 445 height 25
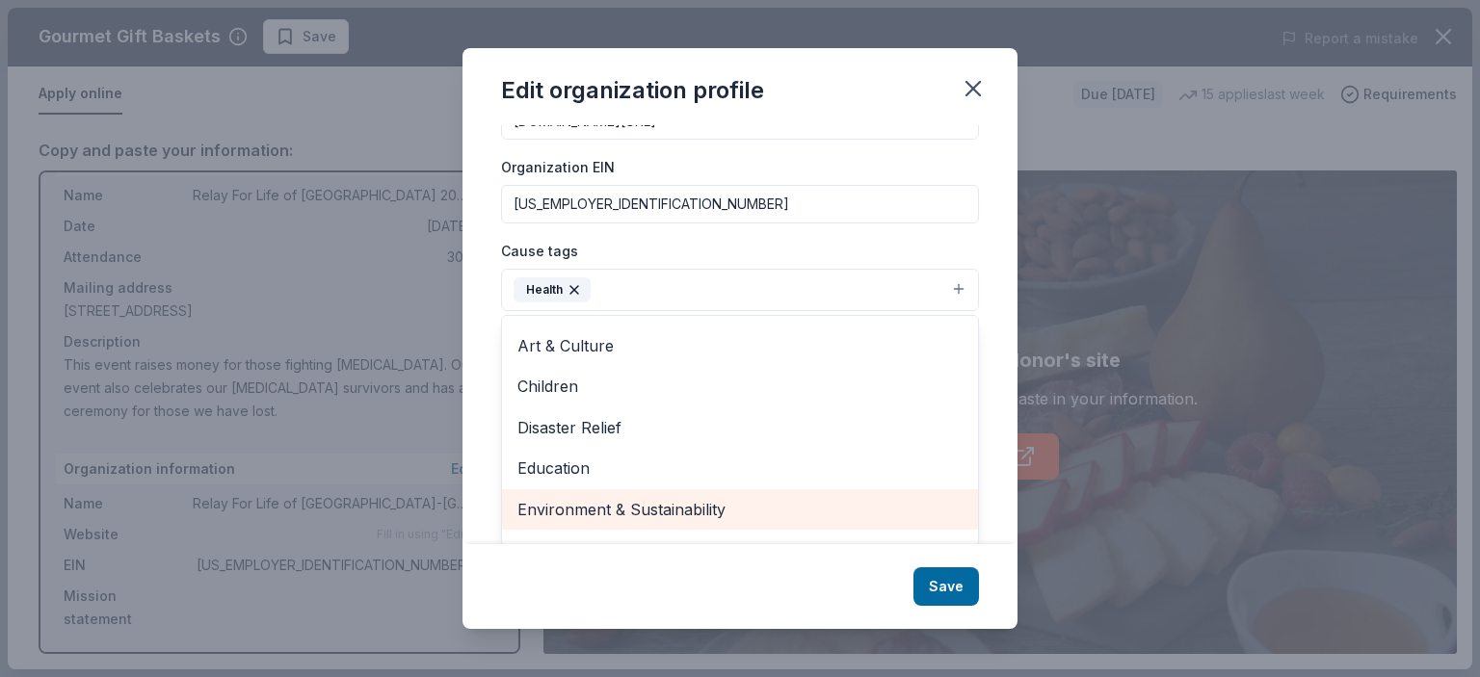
scroll to position [0, 0]
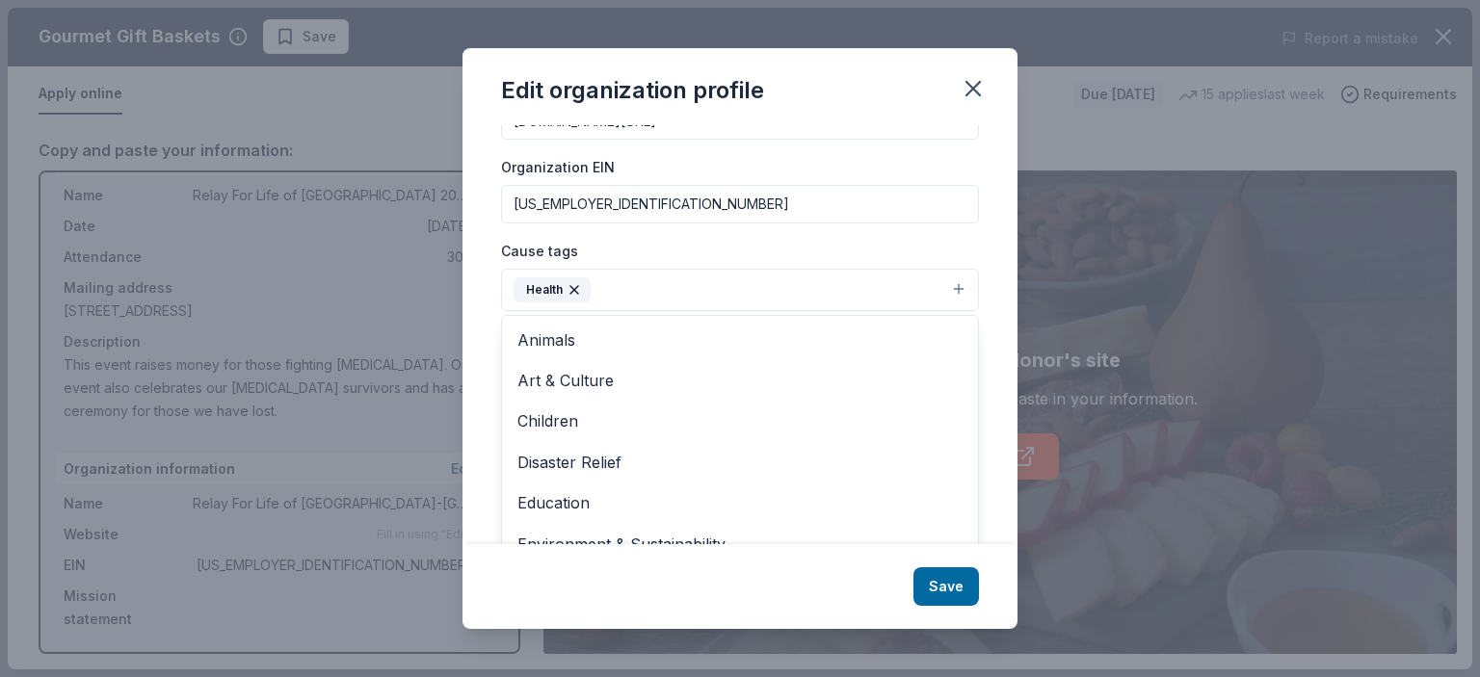
click at [941, 585] on div "Edit organization profile Changes made here will be reflected on your Account. …" at bounding box center [740, 339] width 555 height 582
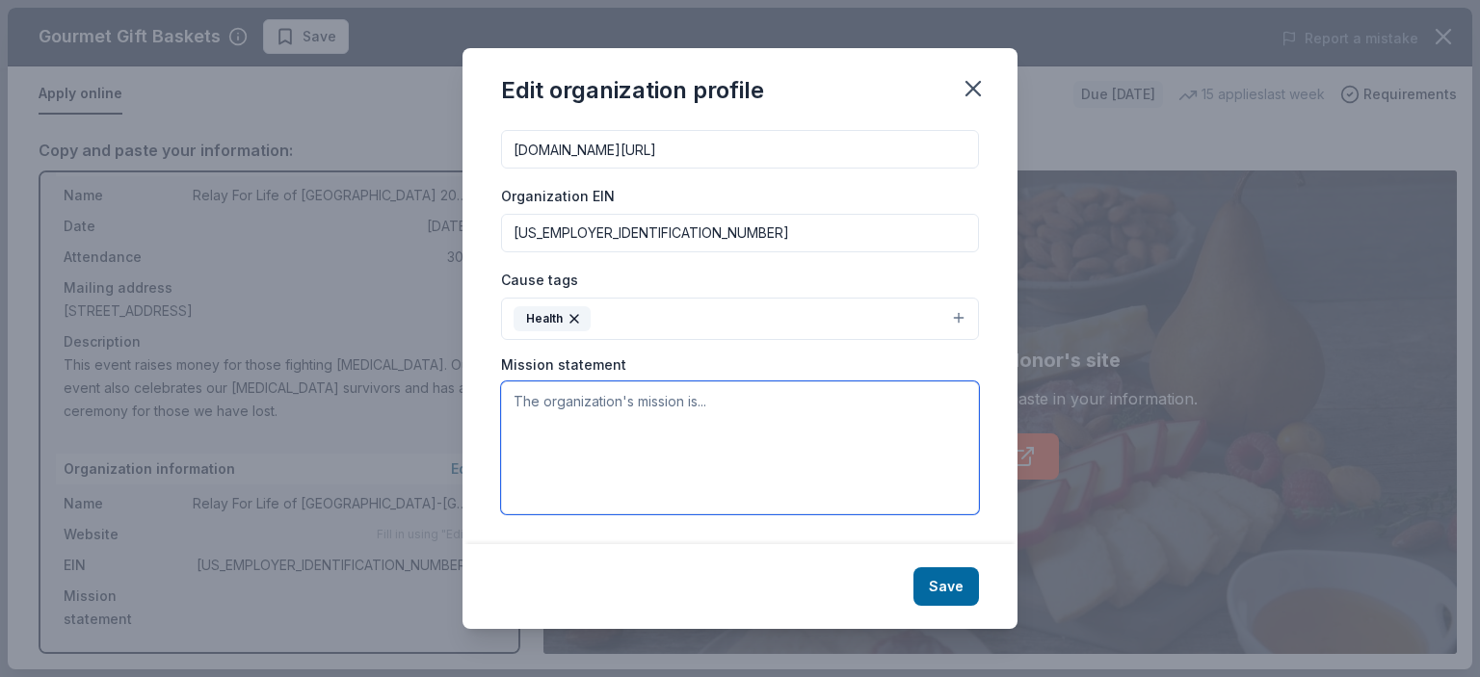
click at [520, 397] on textarea at bounding box center [740, 448] width 478 height 133
paste textarea "The mission of the American [MEDICAL_DATA] Society is to improve the lives of p…"
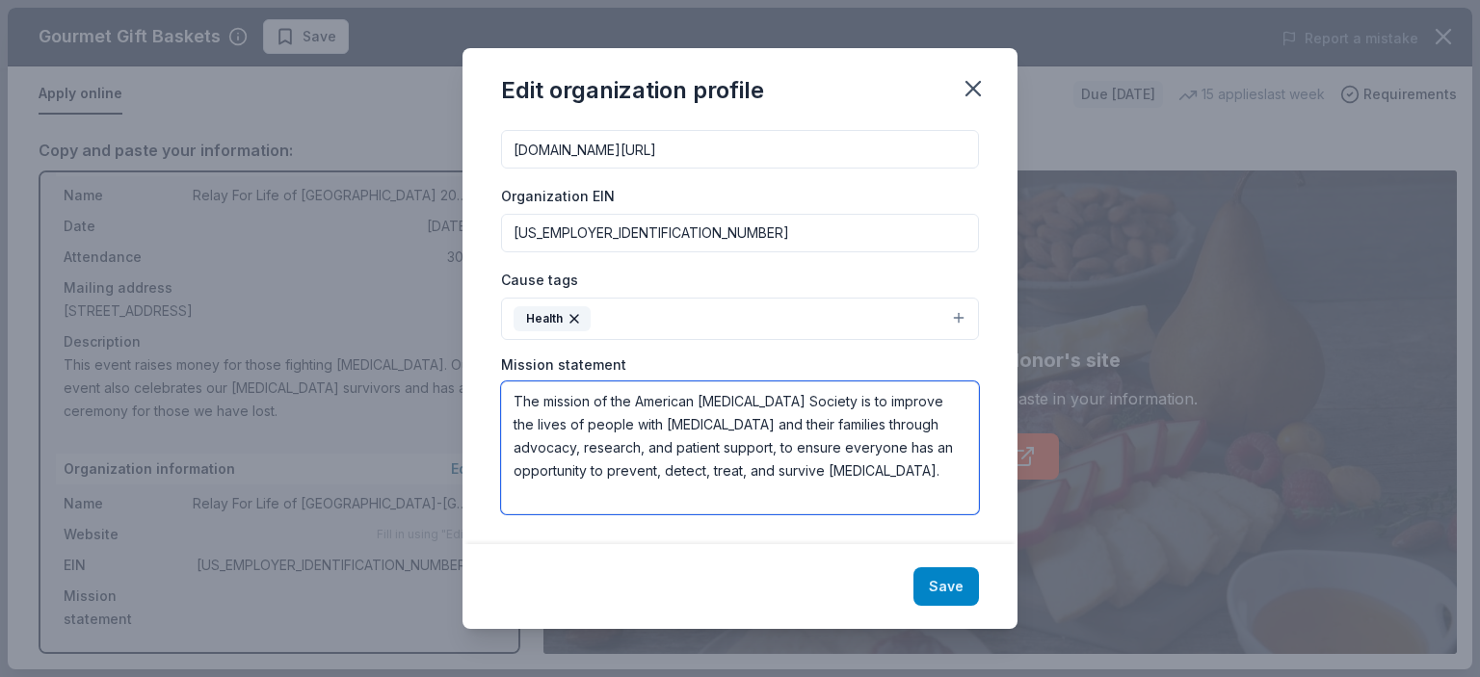
type textarea "The mission of the American [MEDICAL_DATA] Society is to improve the lives of p…"
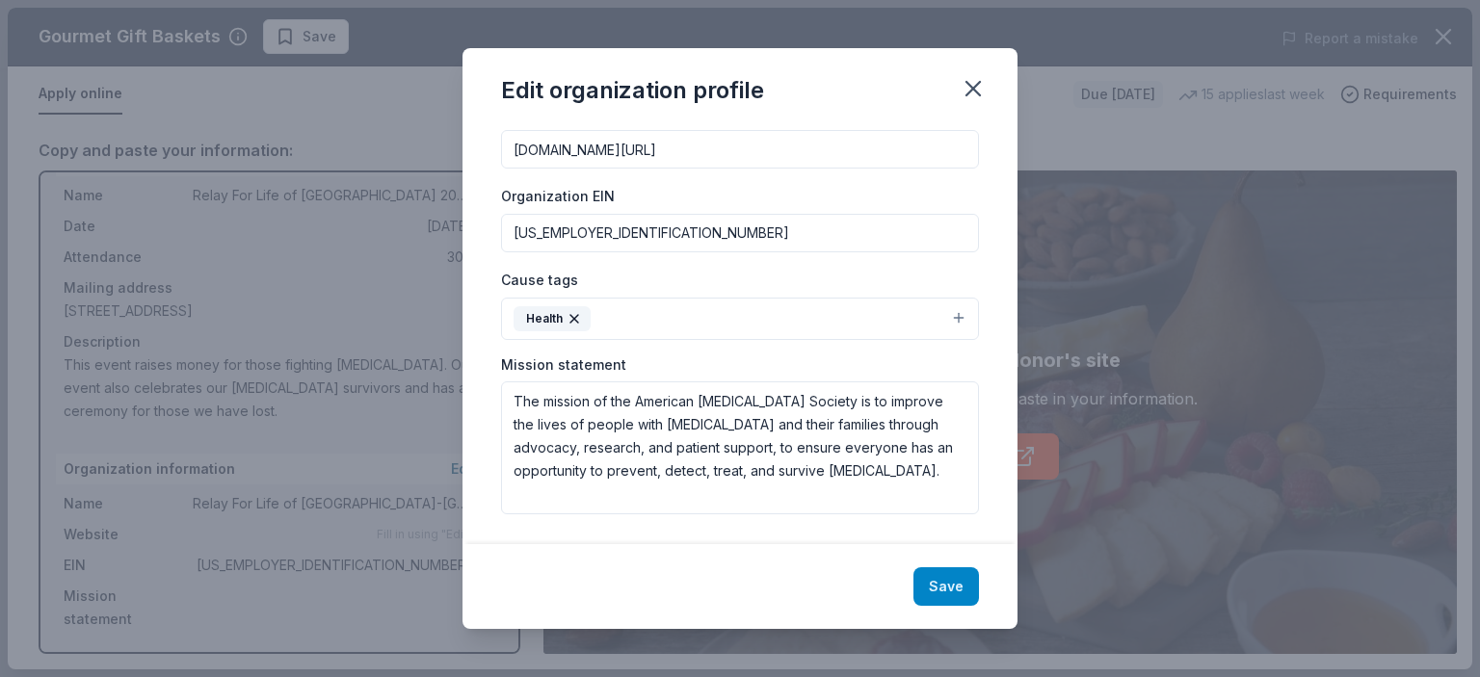
click at [948, 581] on button "Save" at bounding box center [947, 587] width 66 height 39
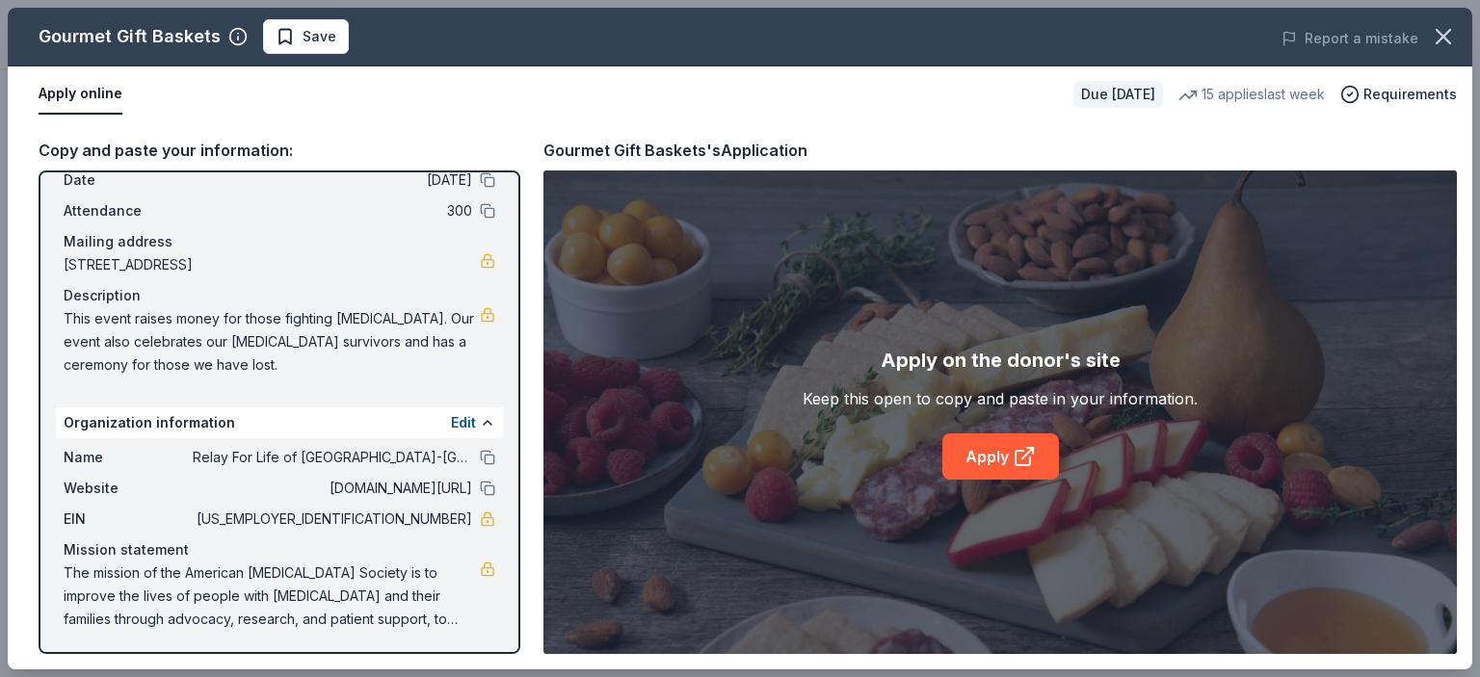
scroll to position [0, 0]
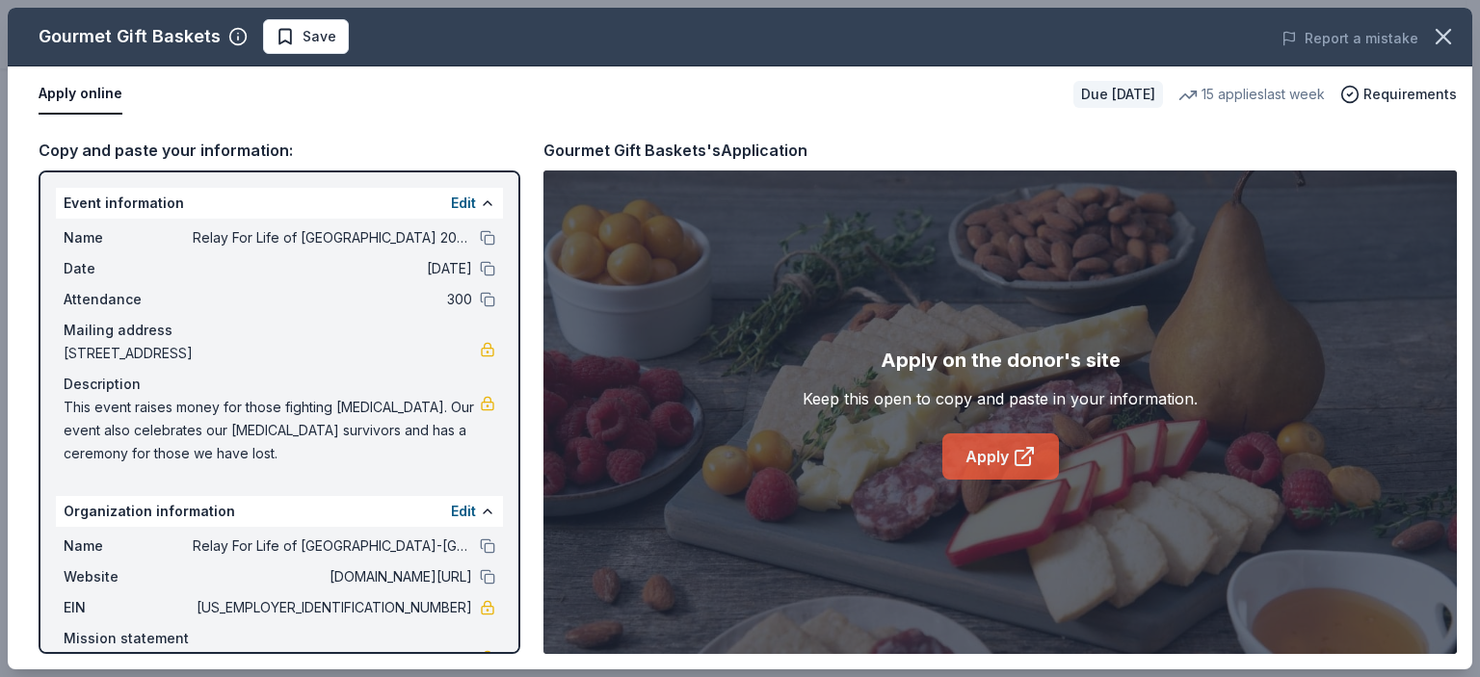
click at [983, 460] on link "Apply" at bounding box center [1000, 457] width 117 height 46
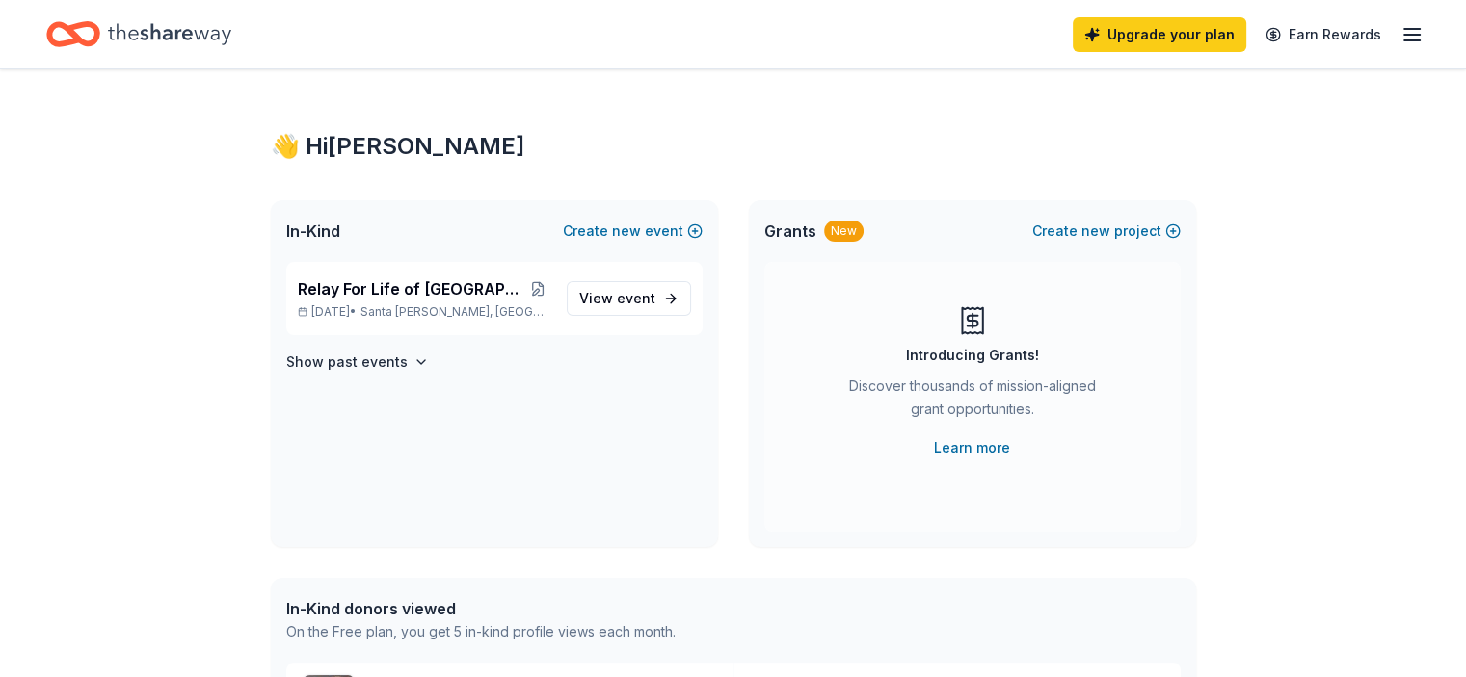
click at [1400, 31] on icon "button" at bounding box center [1411, 34] width 23 height 23
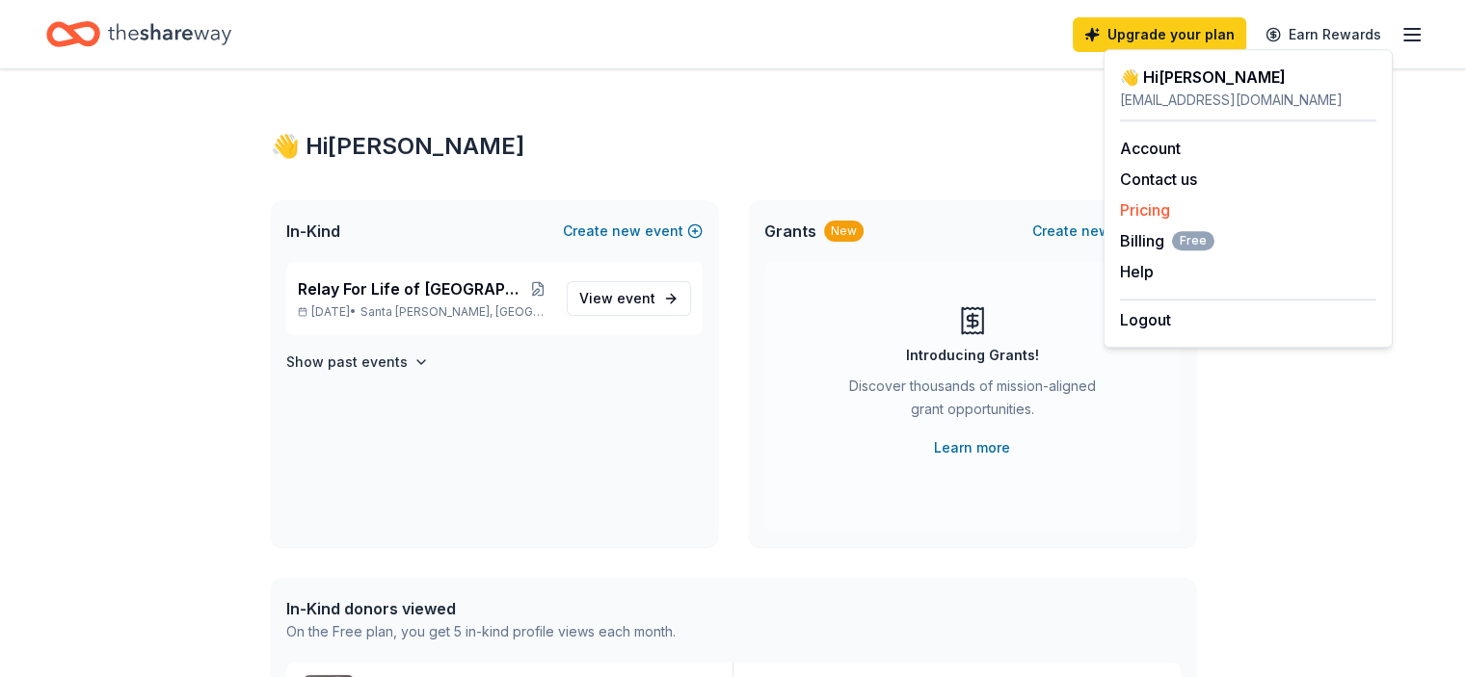
click at [1160, 209] on link "Pricing" at bounding box center [1145, 209] width 50 height 19
